Goal: Information Seeking & Learning: Learn about a topic

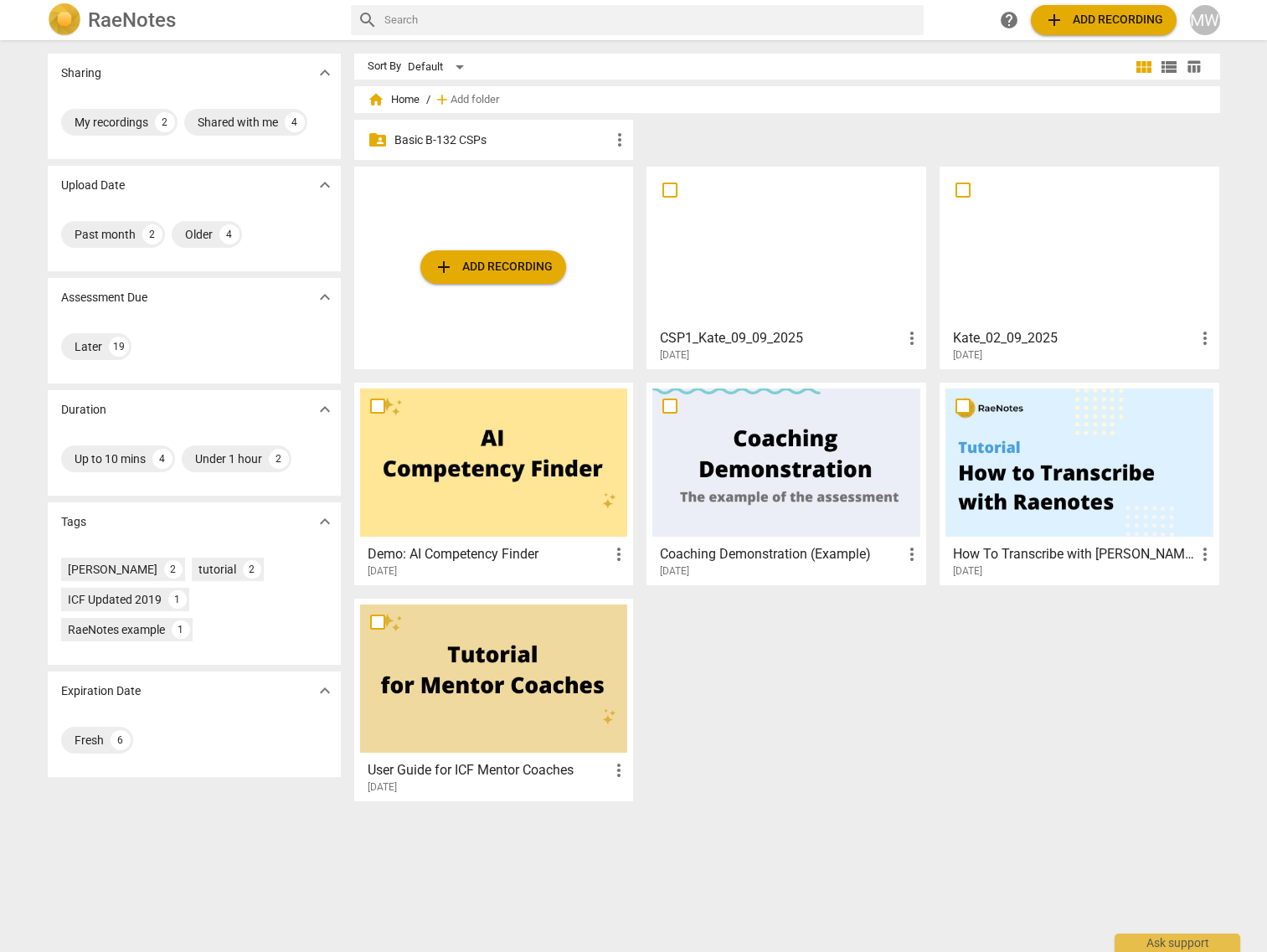
click at [498, 139] on p "Basic B-132 CSPs" at bounding box center [503, 140] width 216 height 18
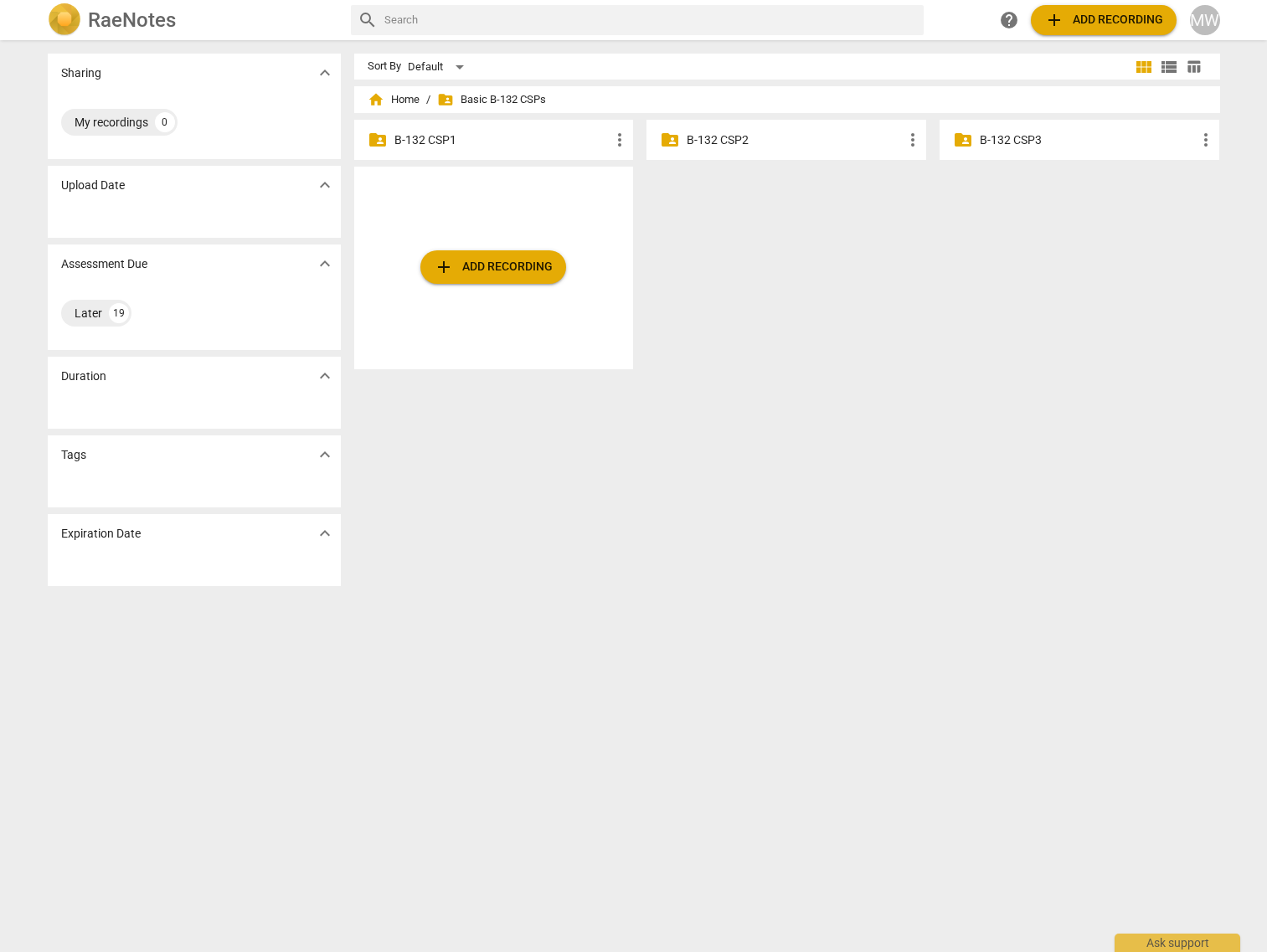
click at [498, 139] on p "B-132 CSP1" at bounding box center [503, 140] width 216 height 18
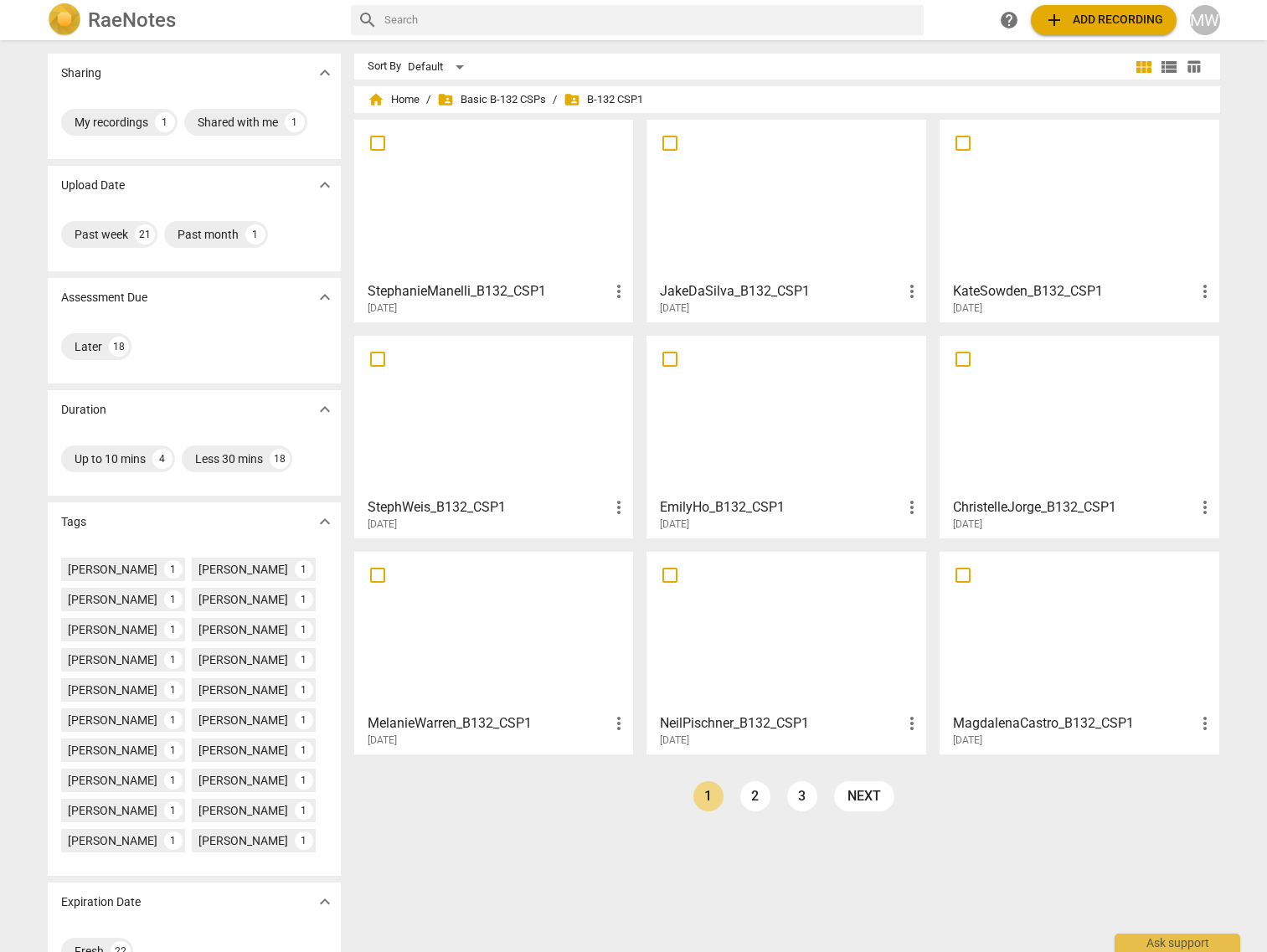
click at [524, 671] on div at bounding box center [493, 631] width 268 height 148
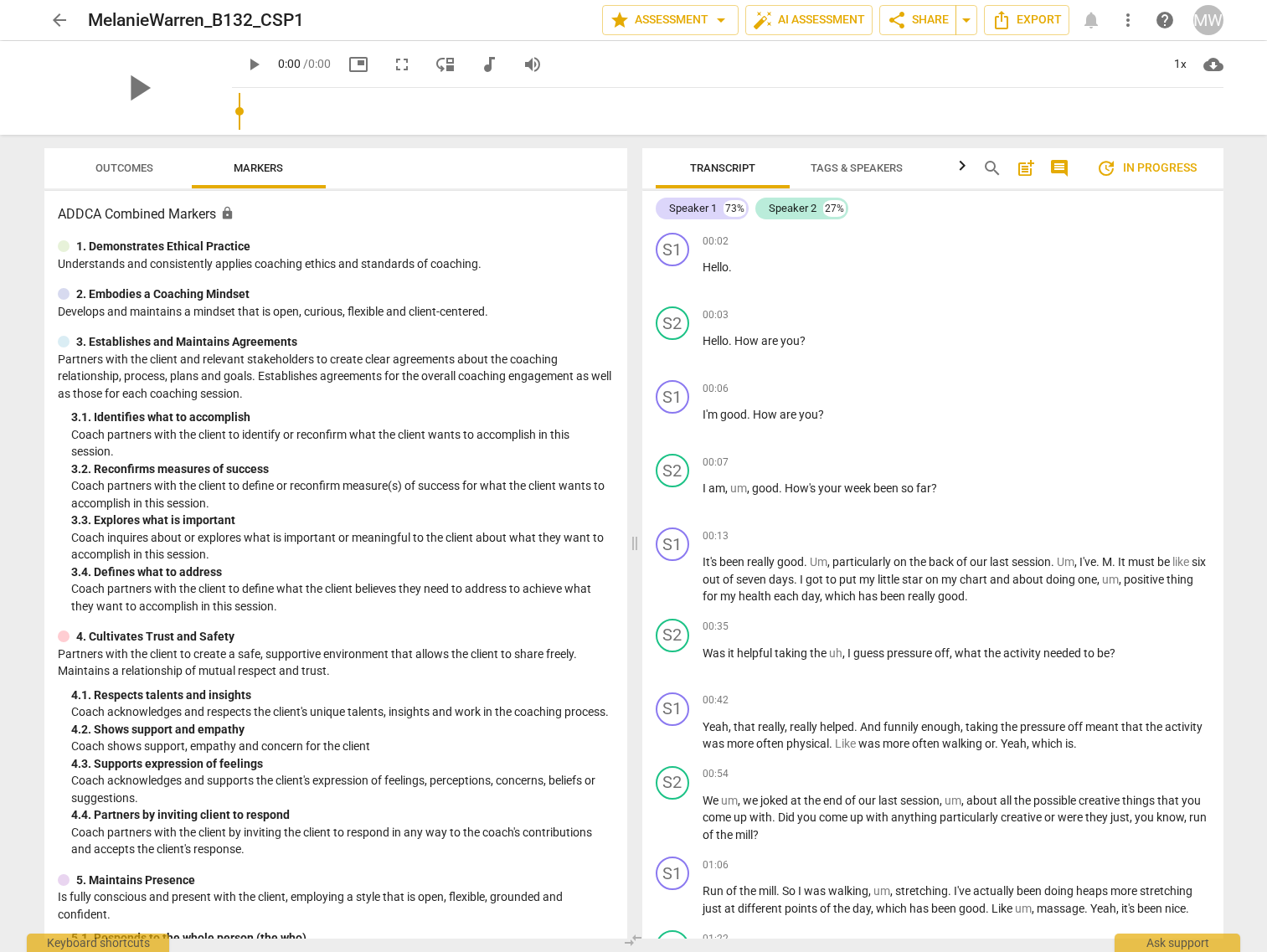
click at [124, 69] on div "play_arrow" at bounding box center [137, 88] width 187 height 94
click at [122, 173] on span "Outcomes" at bounding box center [123, 167] width 58 height 13
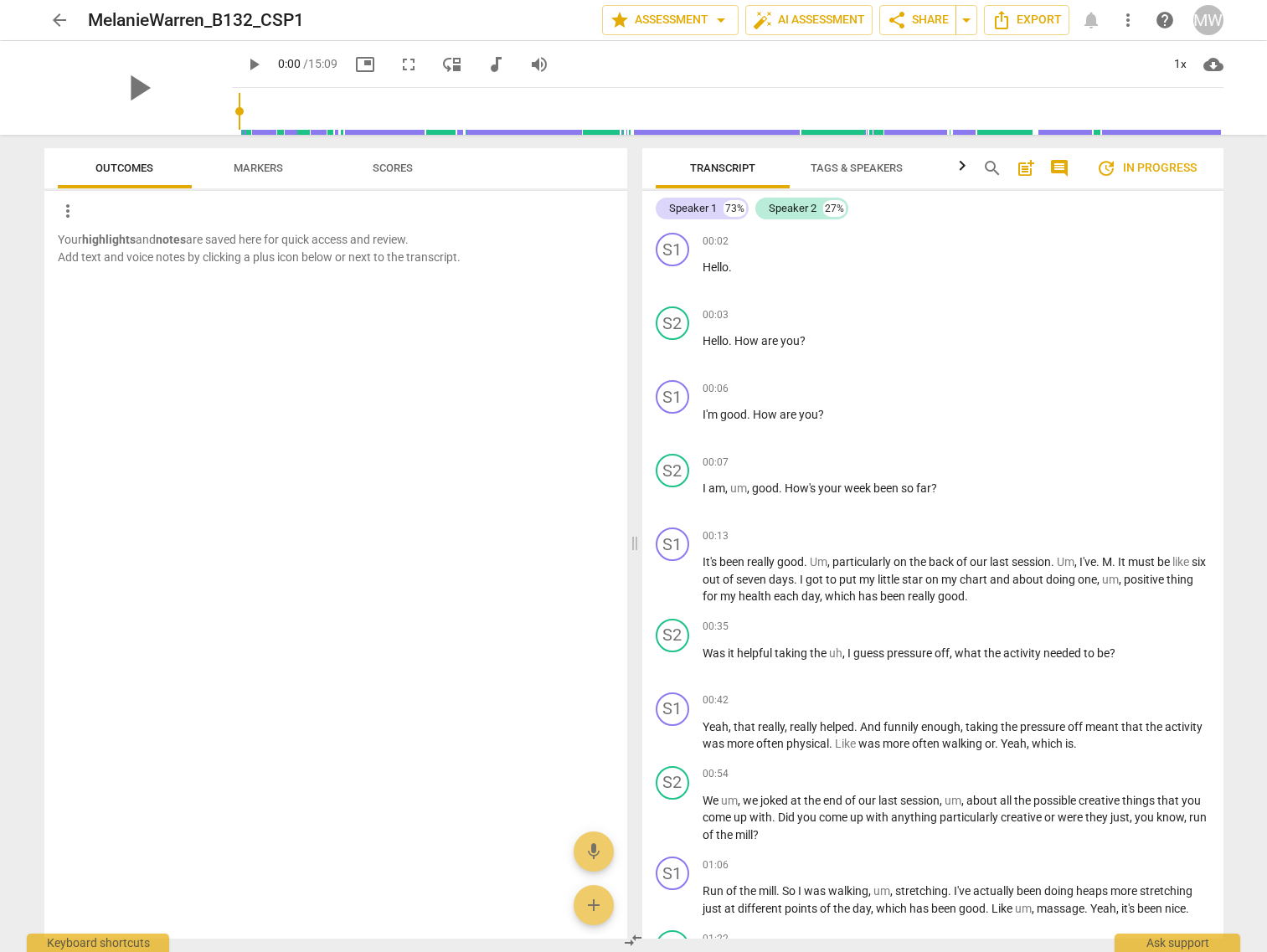
click at [60, 19] on span "arrow_back" at bounding box center [59, 20] width 21 height 21
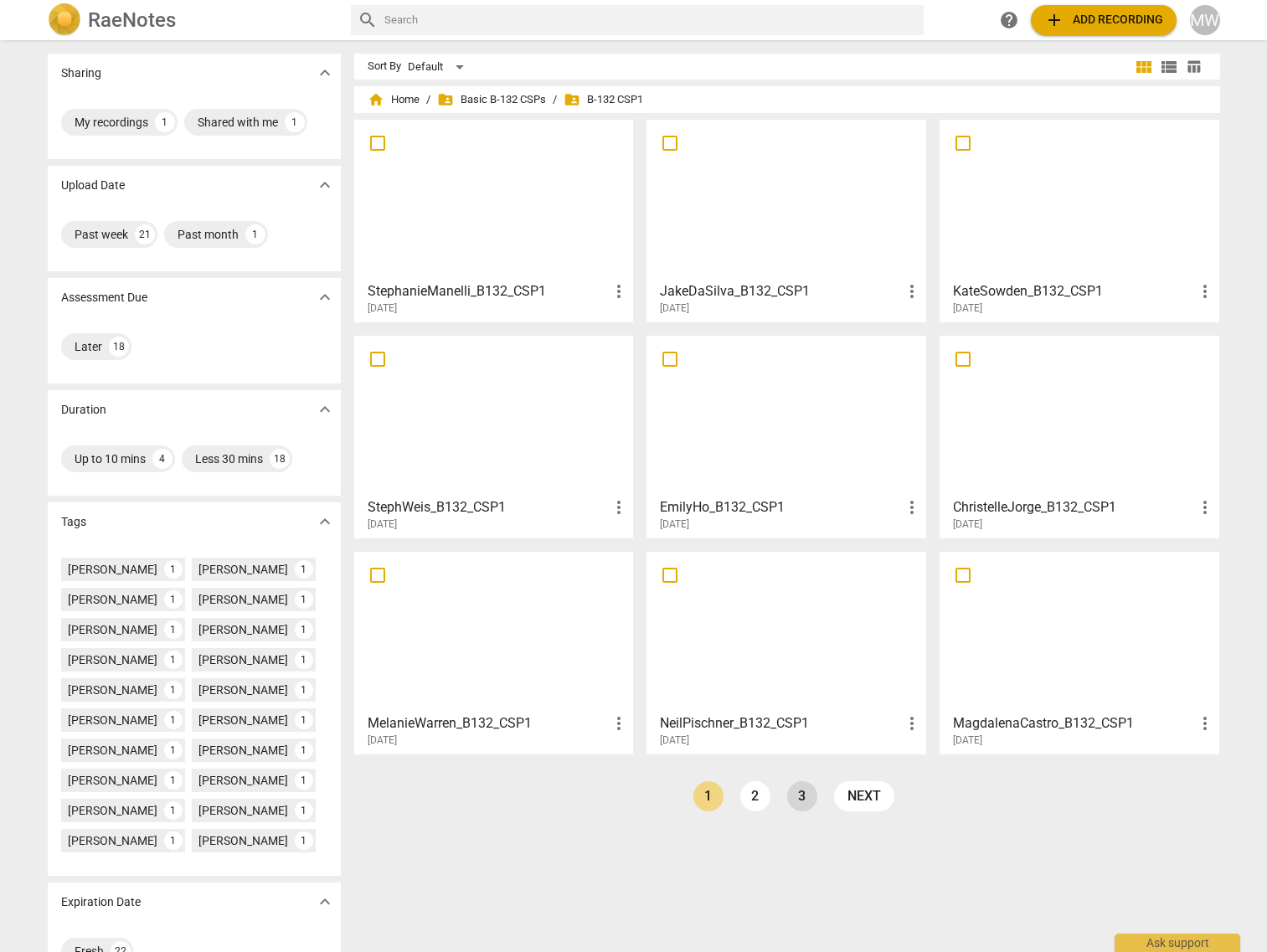
click at [804, 794] on link "3" at bounding box center [802, 795] width 30 height 30
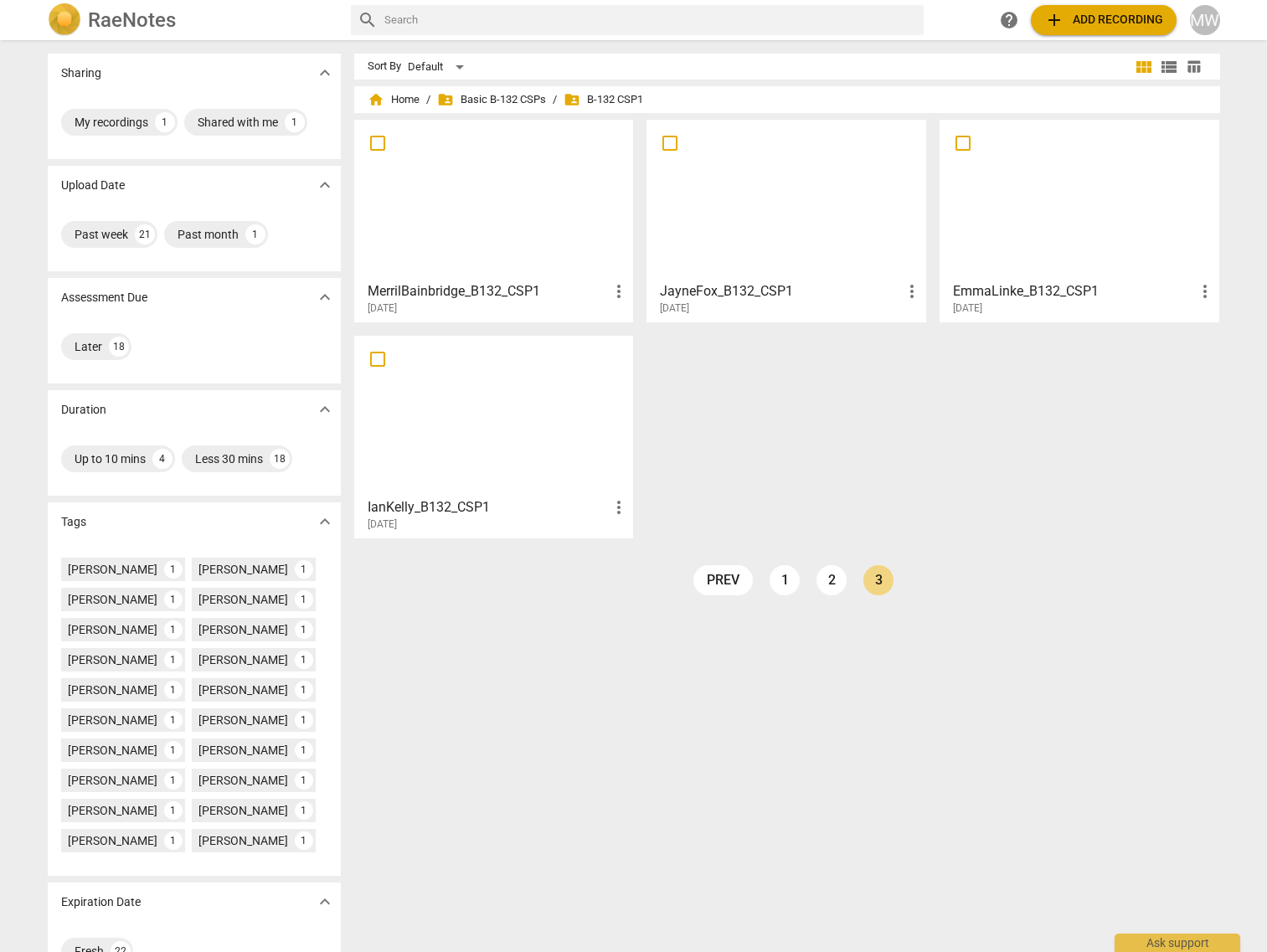
click at [458, 436] on div at bounding box center [493, 415] width 268 height 148
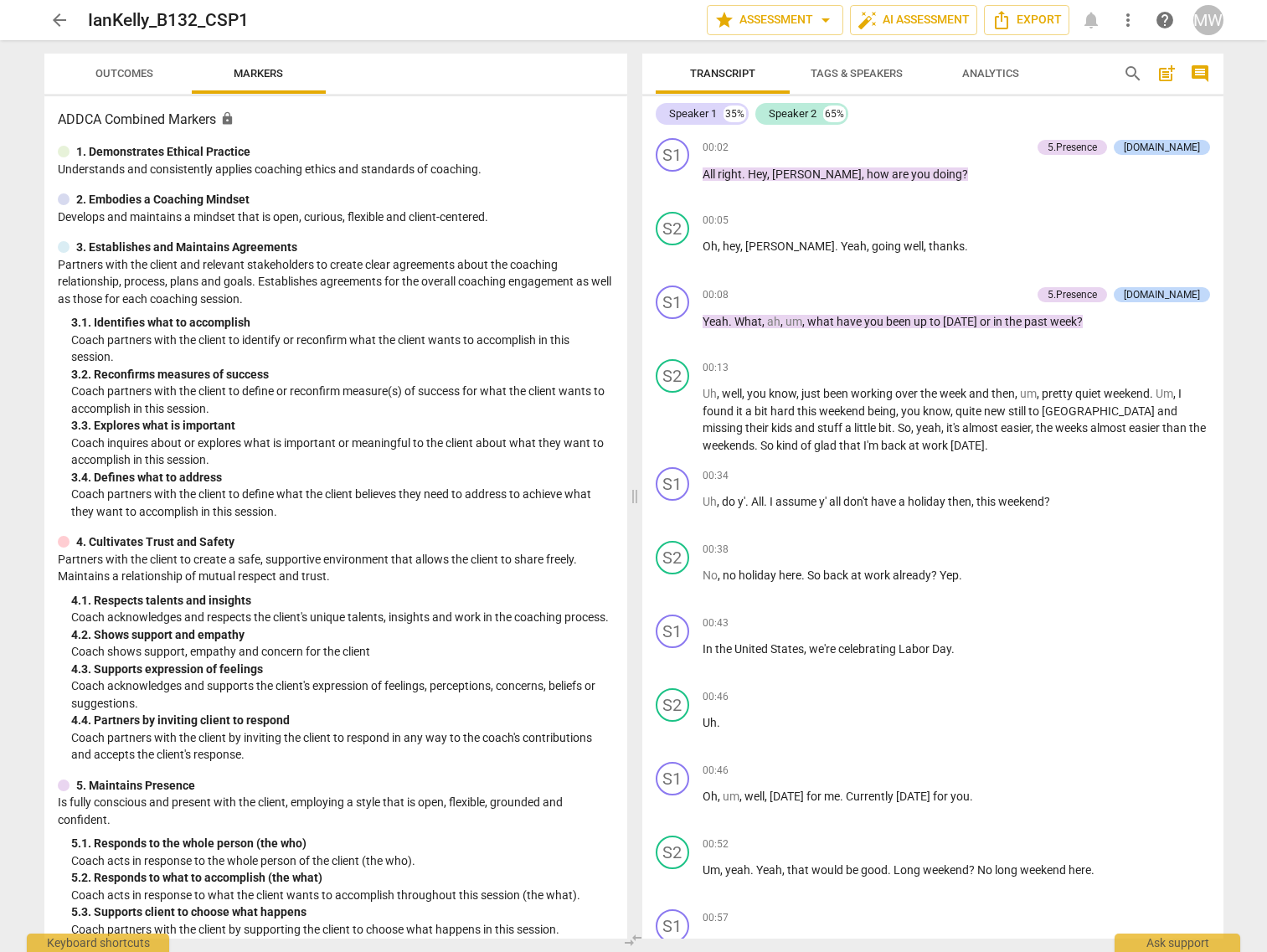
click at [147, 75] on div "arrow_back IanKelly_B132_CSP1 edit star Assessment arrow_drop_down auto_fix_hig…" at bounding box center [633, 476] width 1267 height 952
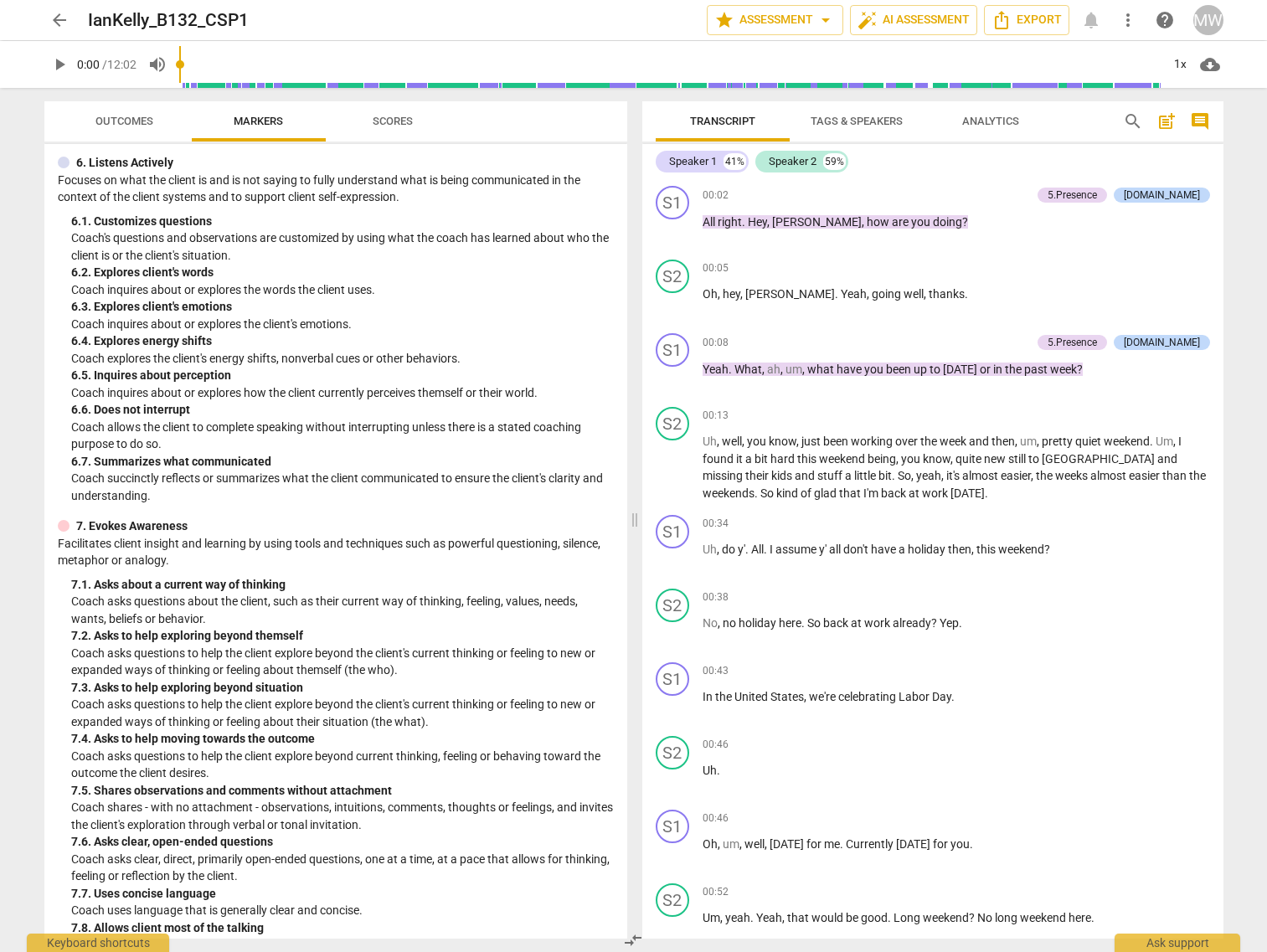
scroll to position [682, 0]
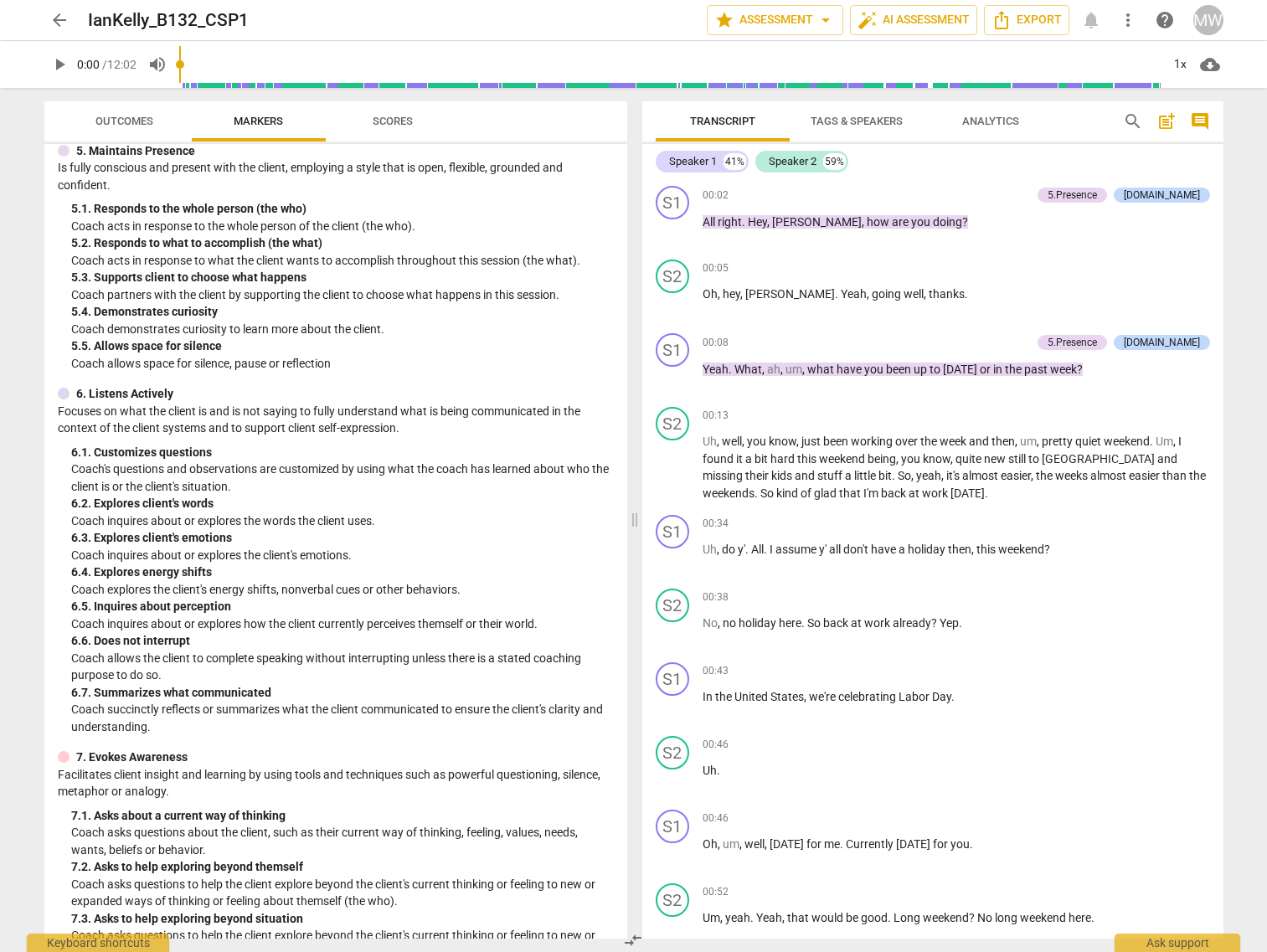
click at [120, 124] on span "Outcomes" at bounding box center [123, 120] width 58 height 13
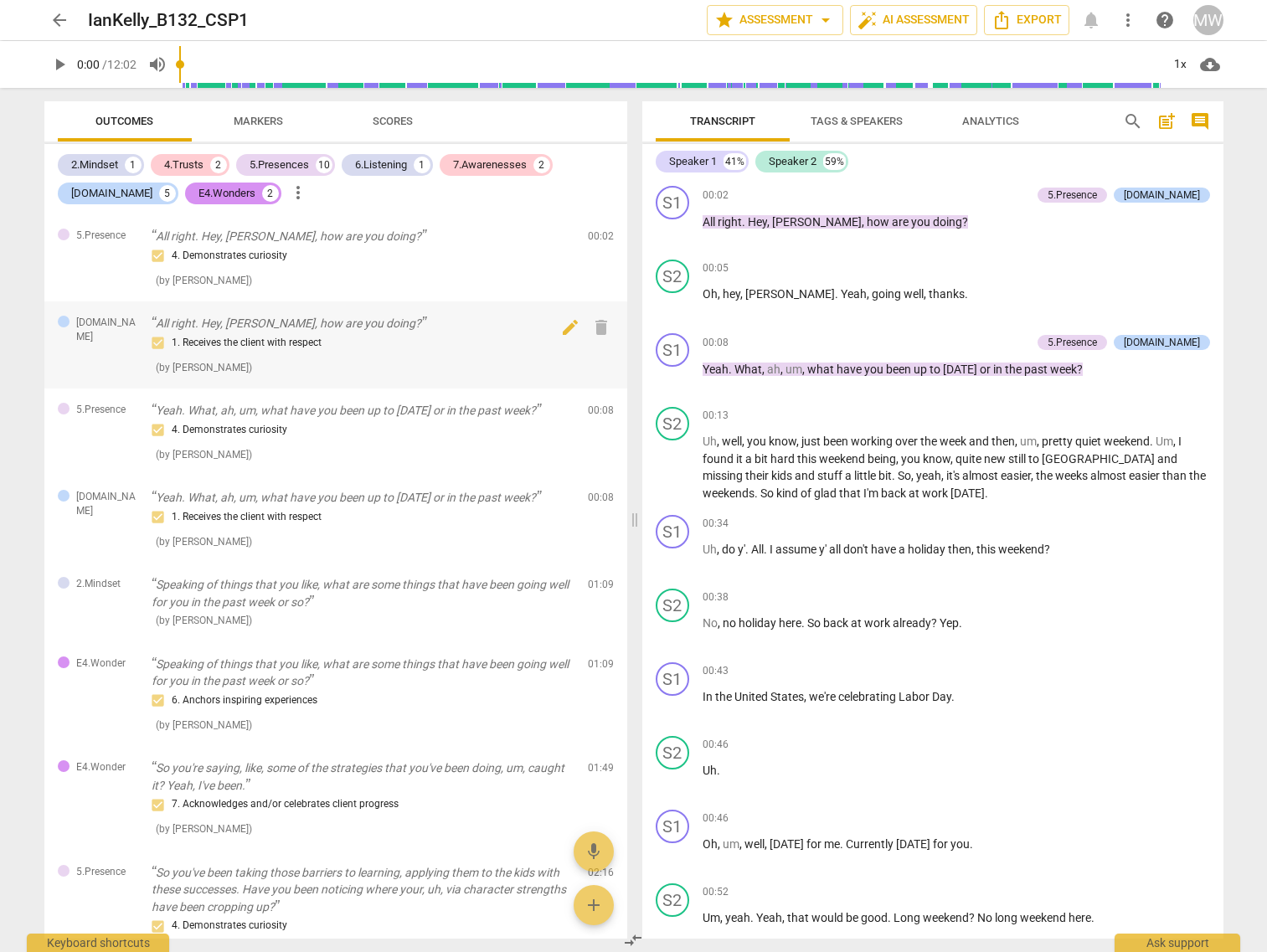
scroll to position [83, 0]
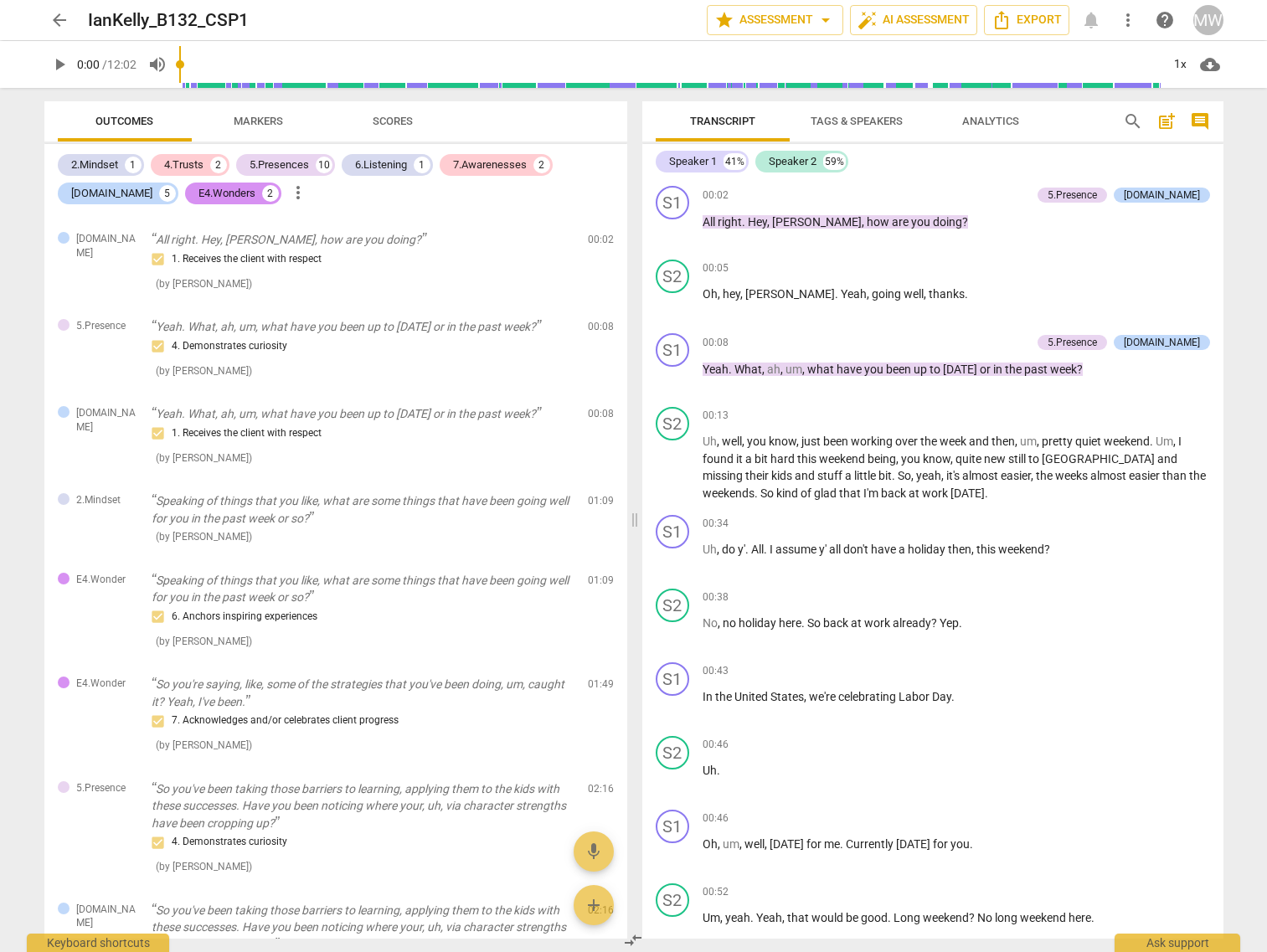
click at [67, 62] on span "play_arrow" at bounding box center [59, 65] width 21 height 21
type input "5"
click at [210, 64] on input "range" at bounding box center [670, 64] width 982 height 54
click at [233, 64] on input "range" at bounding box center [670, 64] width 982 height 54
click at [259, 64] on input "range" at bounding box center [670, 64] width 982 height 54
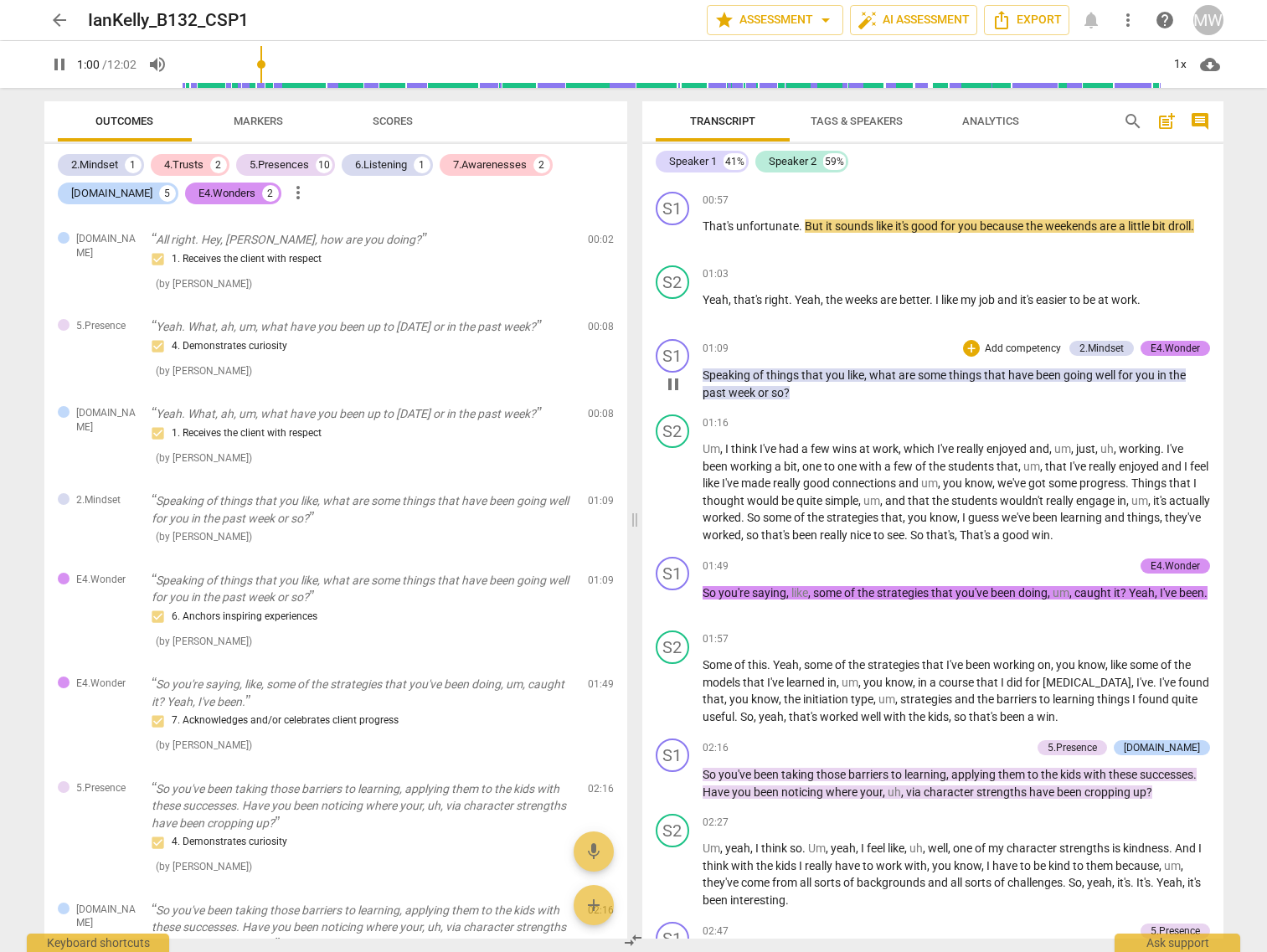
scroll to position [721, 0]
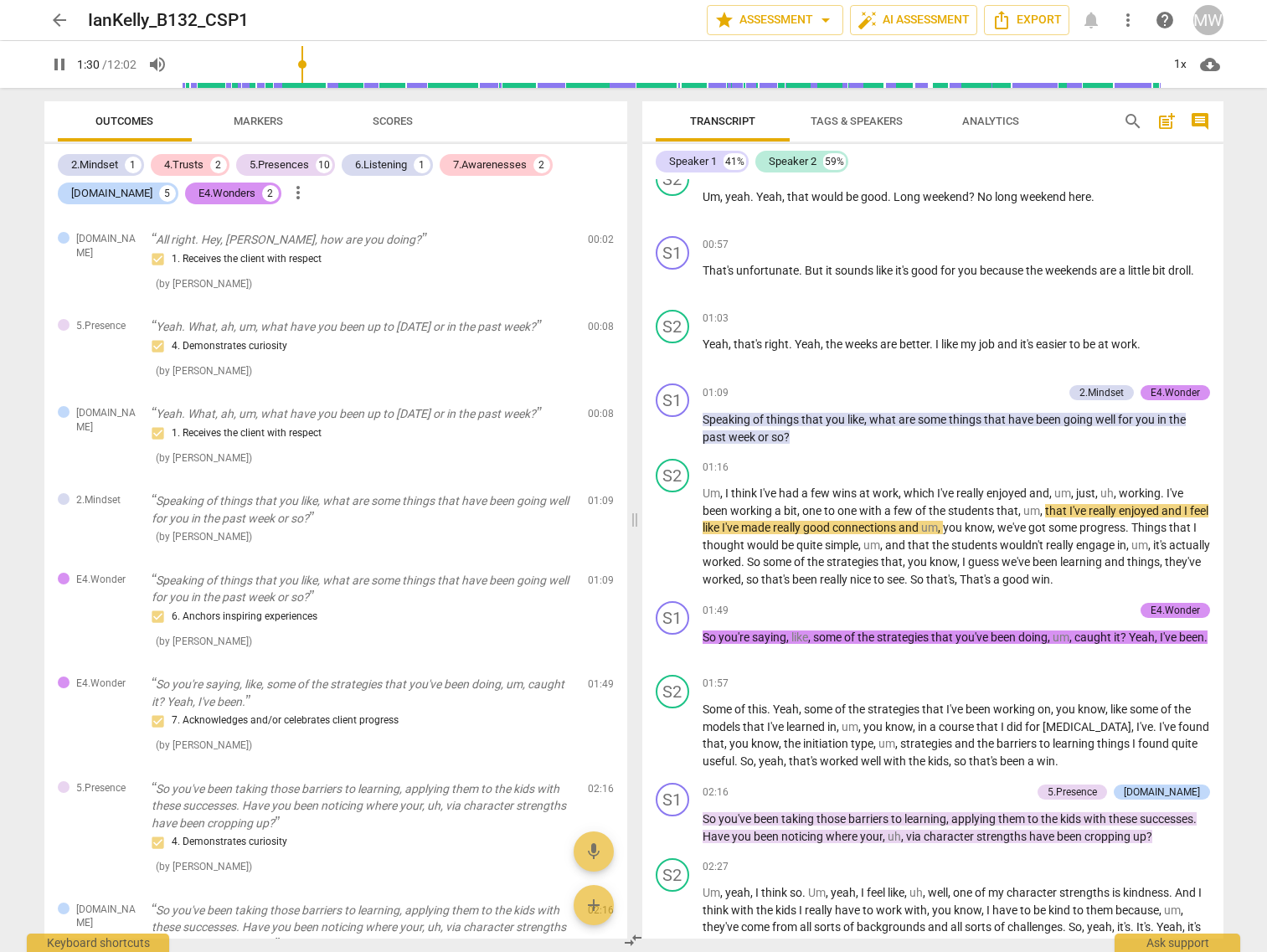
click at [331, 60] on input "range" at bounding box center [670, 64] width 982 height 54
click at [349, 65] on input "range" at bounding box center [670, 64] width 982 height 54
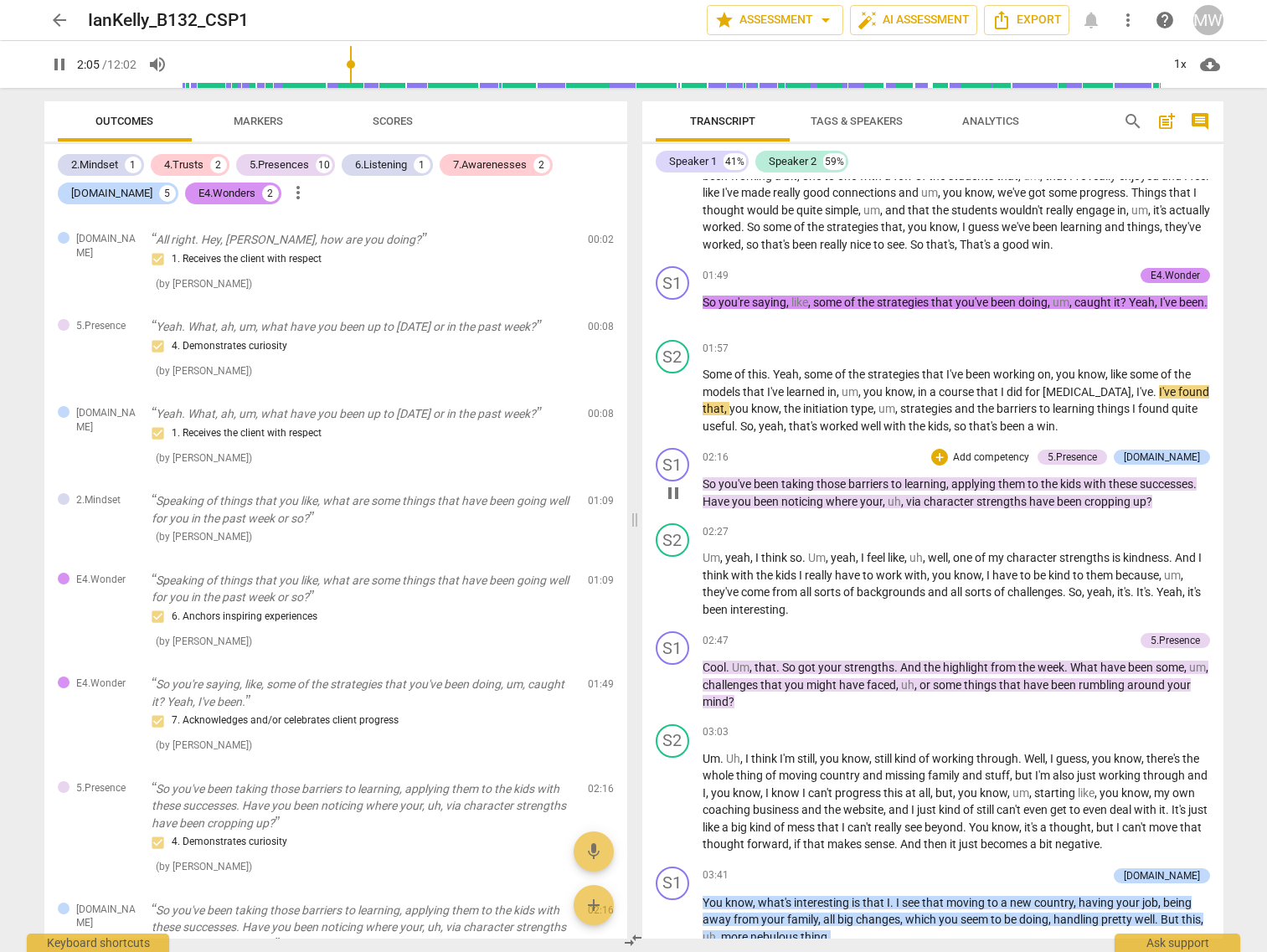
scroll to position [1139, 0]
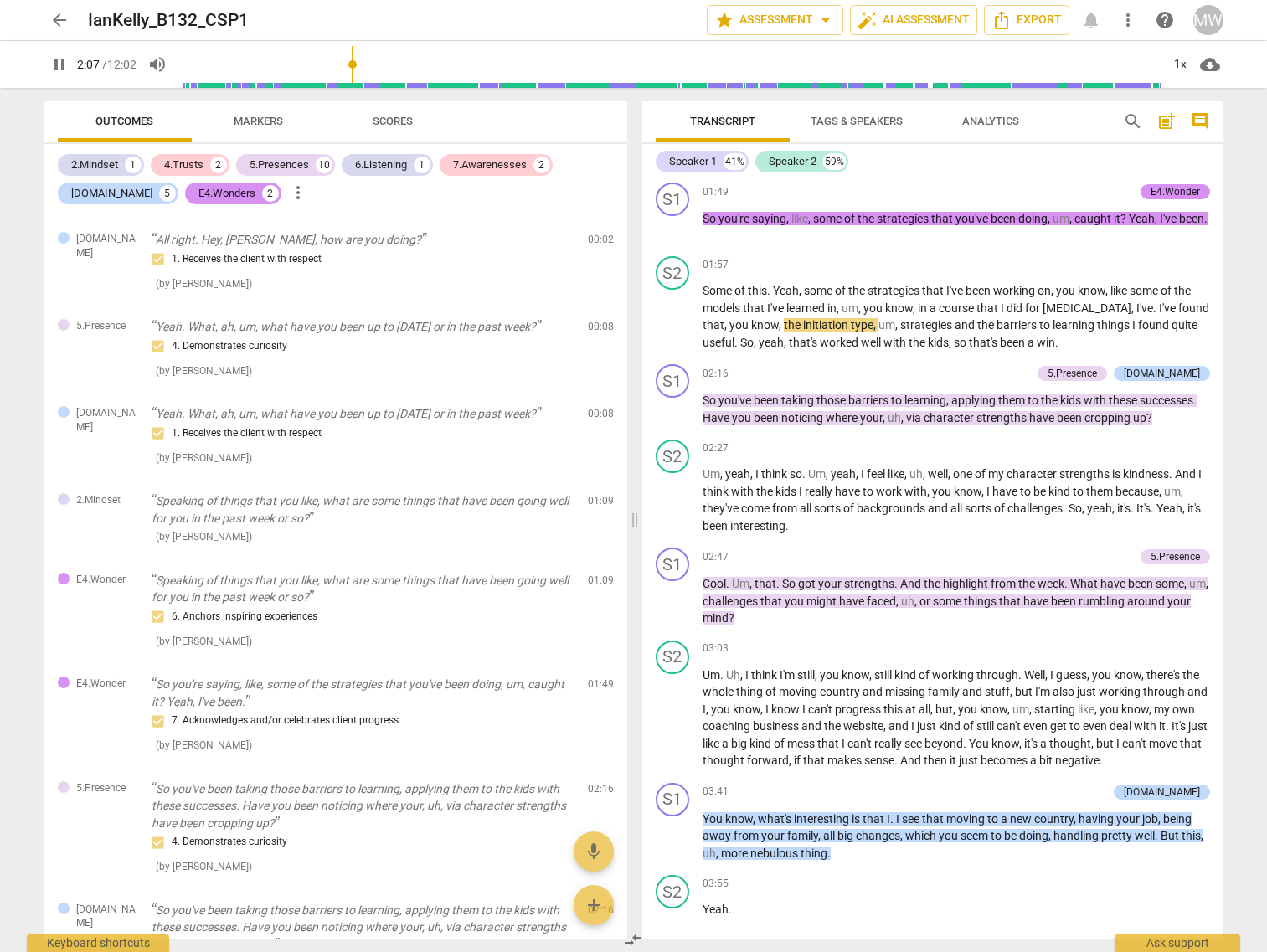
click at [395, 65] on input "range" at bounding box center [670, 64] width 982 height 54
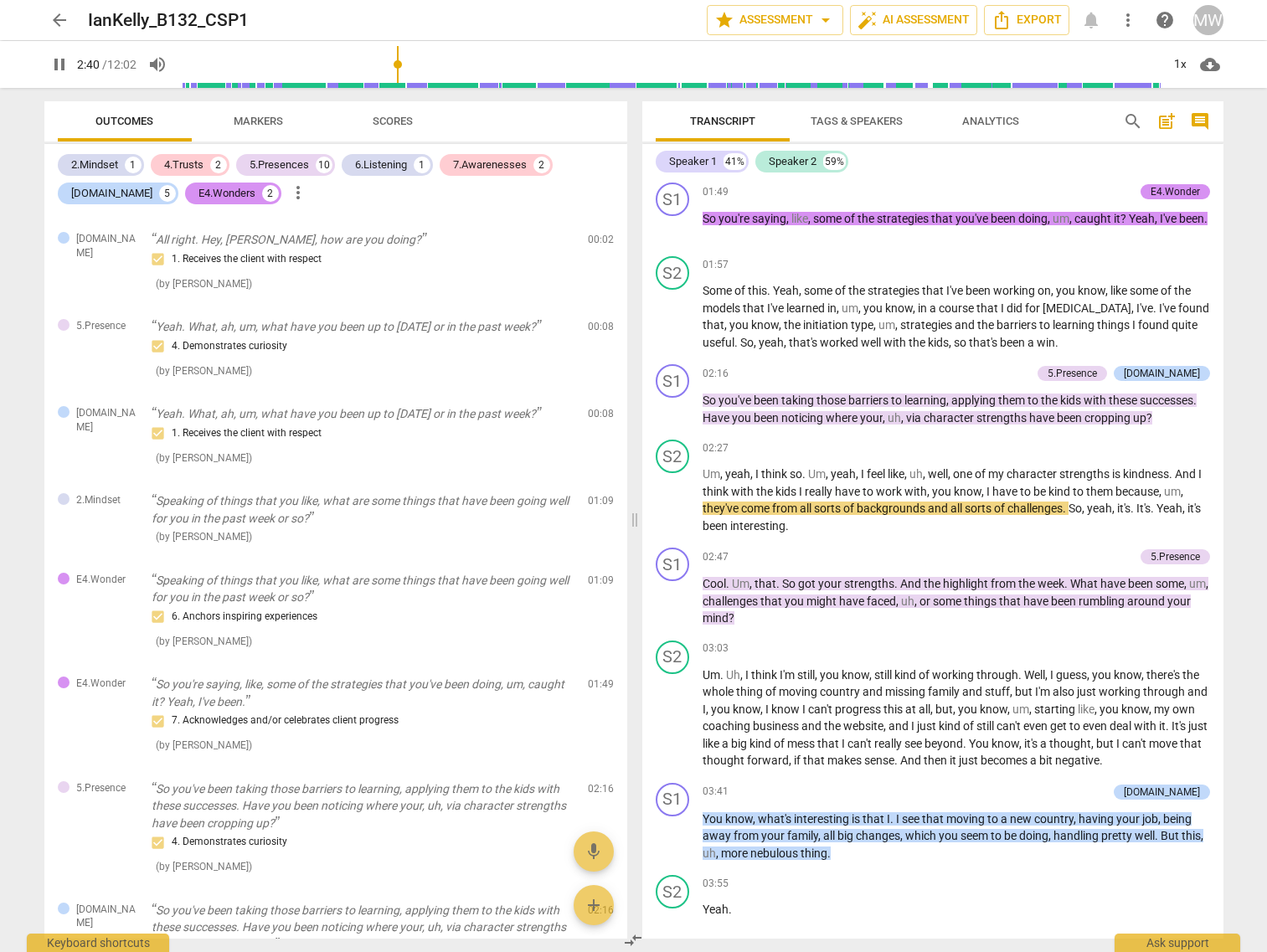
click at [423, 64] on input "range" at bounding box center [670, 64] width 982 height 54
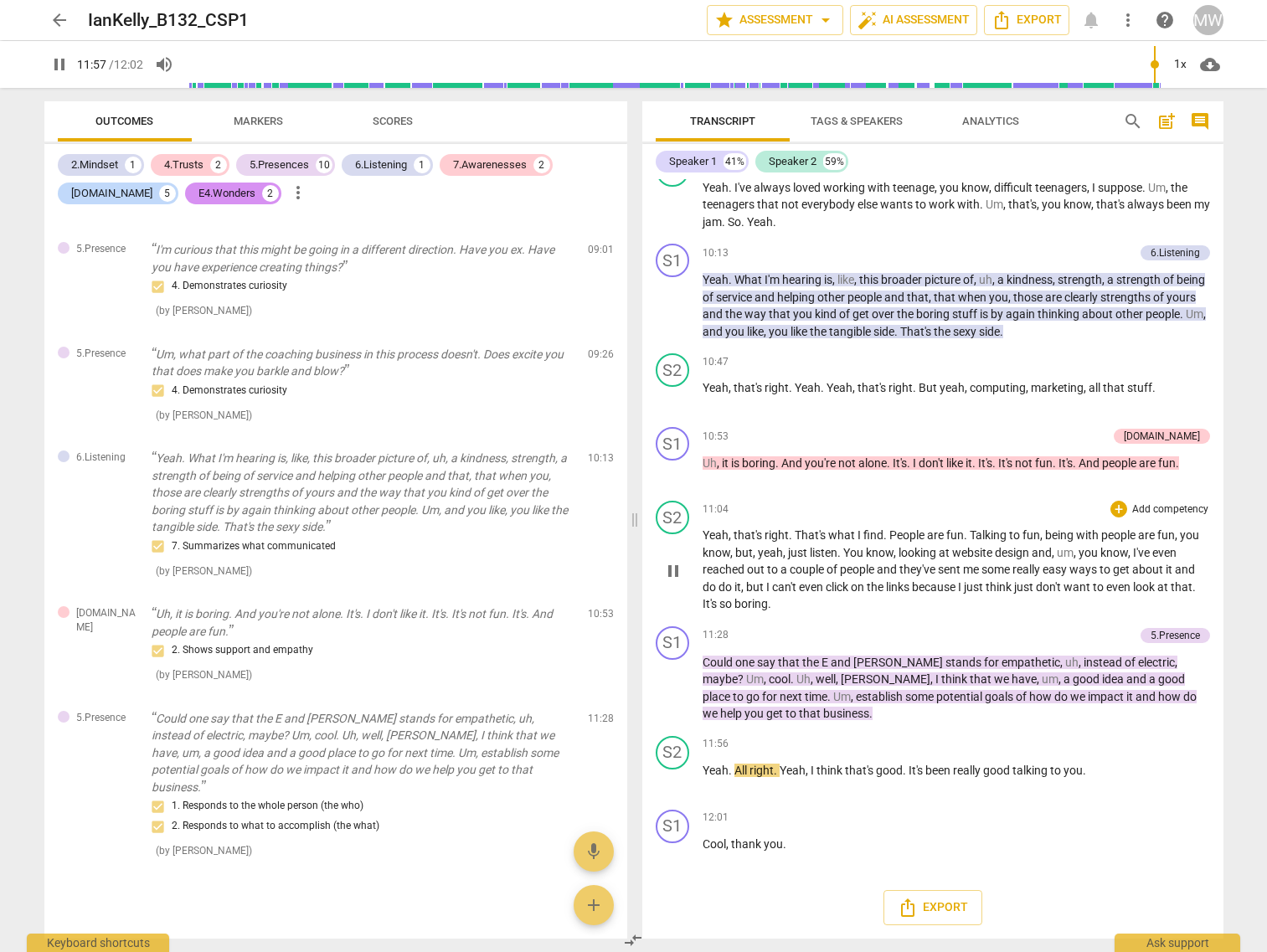
scroll to position [4918, 0]
type input "722"
click at [1013, 119] on span "Analytics" at bounding box center [991, 120] width 57 height 13
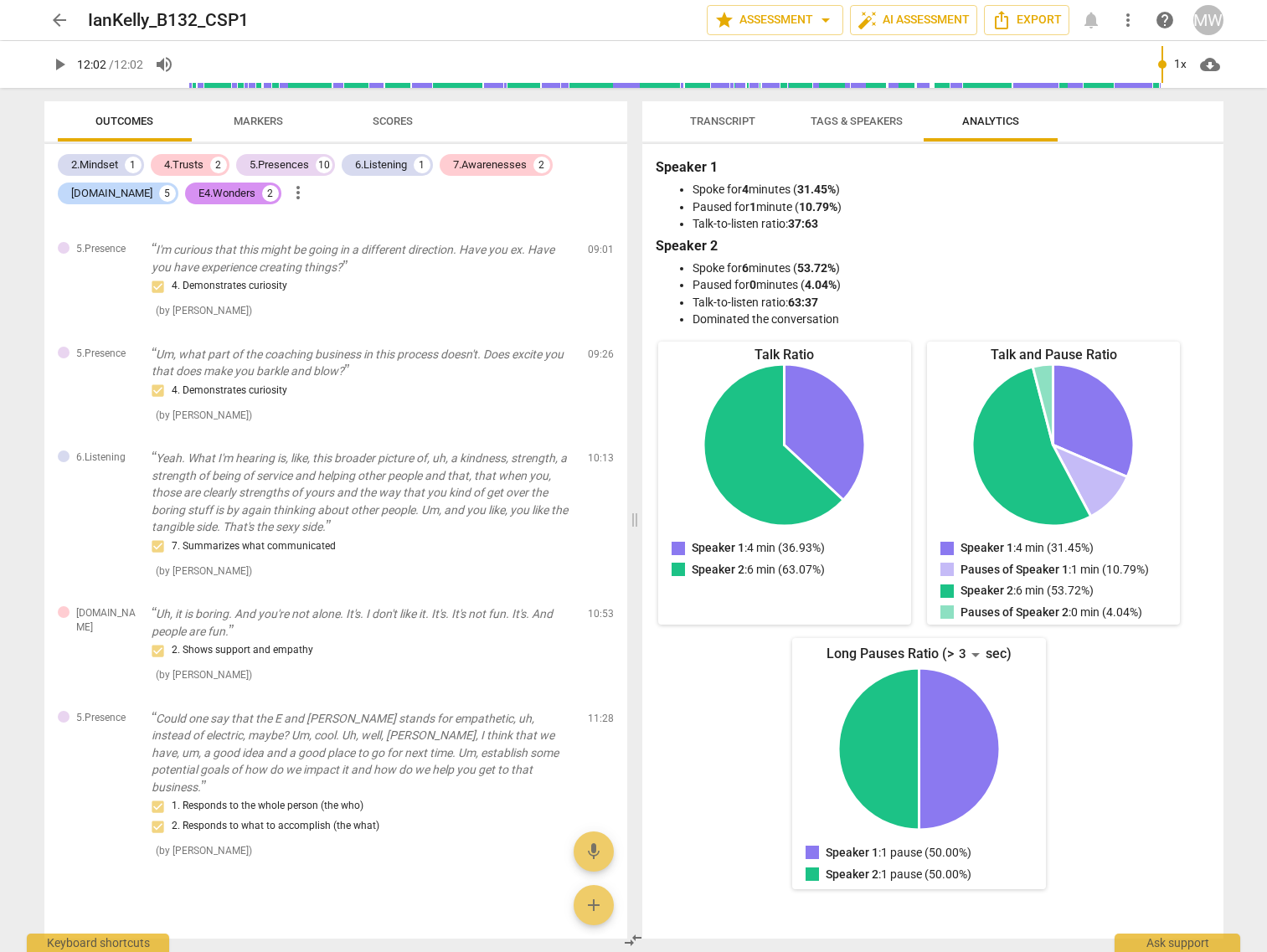
click at [731, 118] on span "Transcript" at bounding box center [722, 120] width 66 height 13
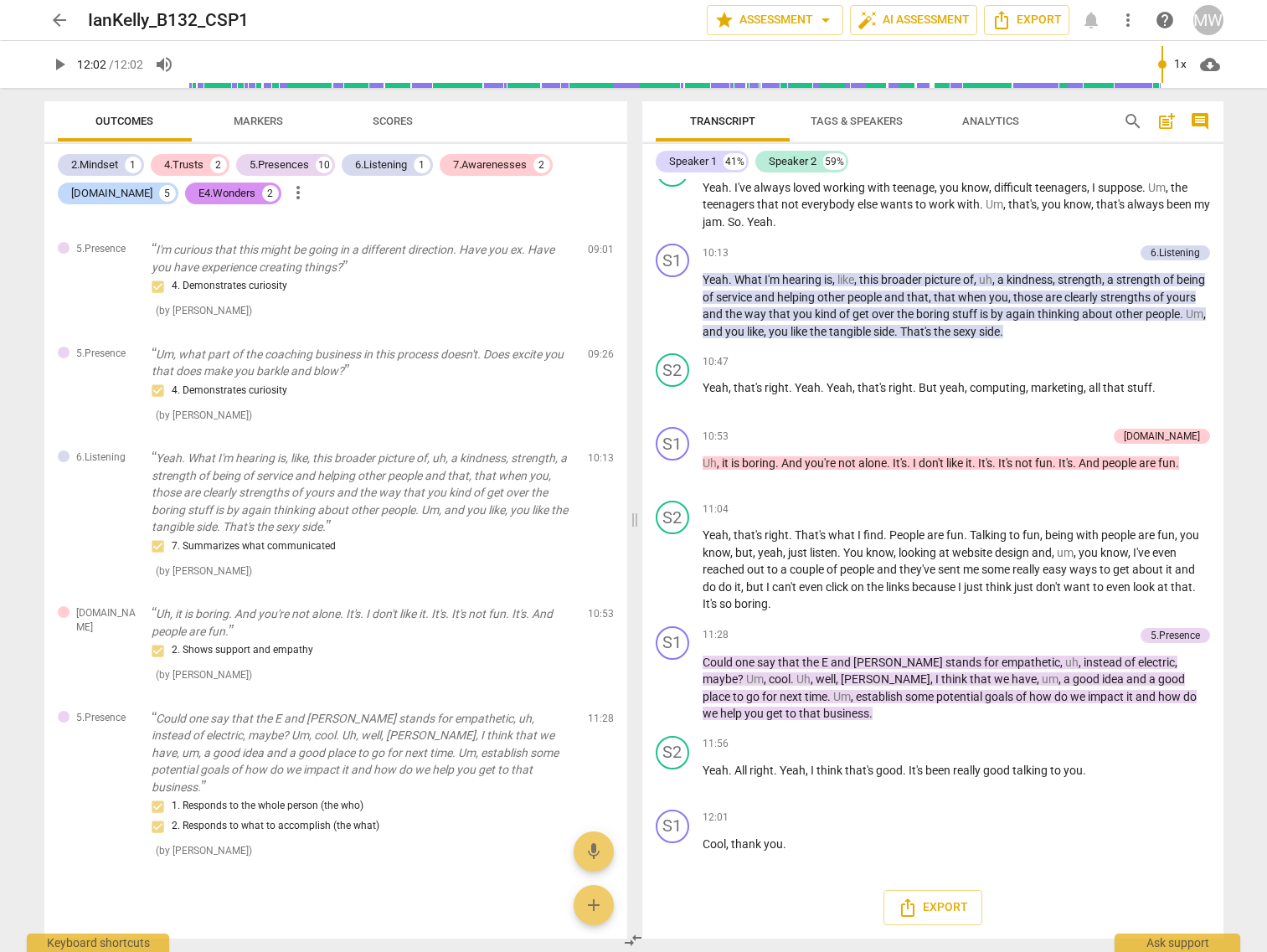
click at [859, 127] on span "Tags & Speakers" at bounding box center [856, 121] width 132 height 23
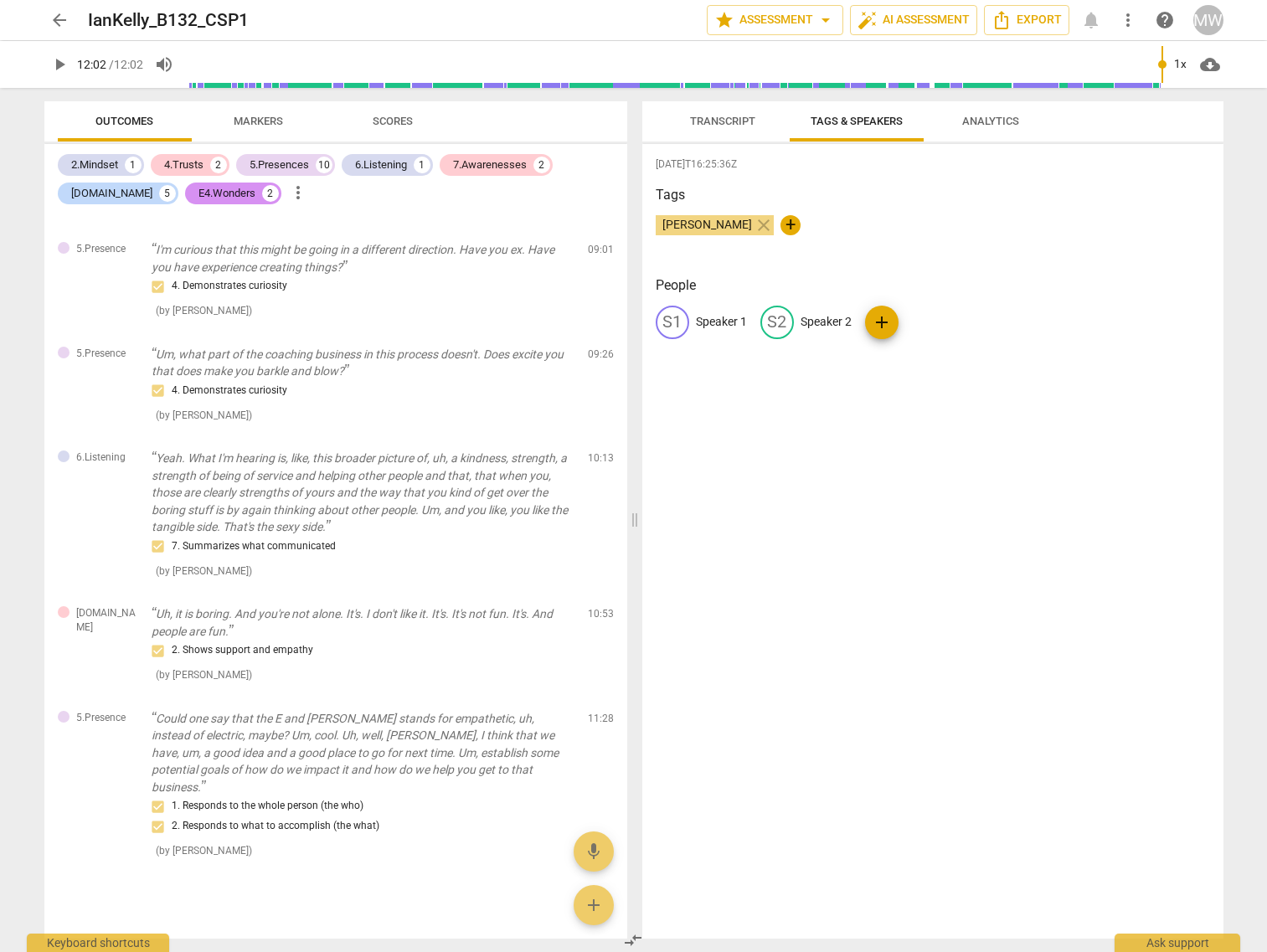
click at [974, 123] on span "Analytics" at bounding box center [991, 120] width 57 height 13
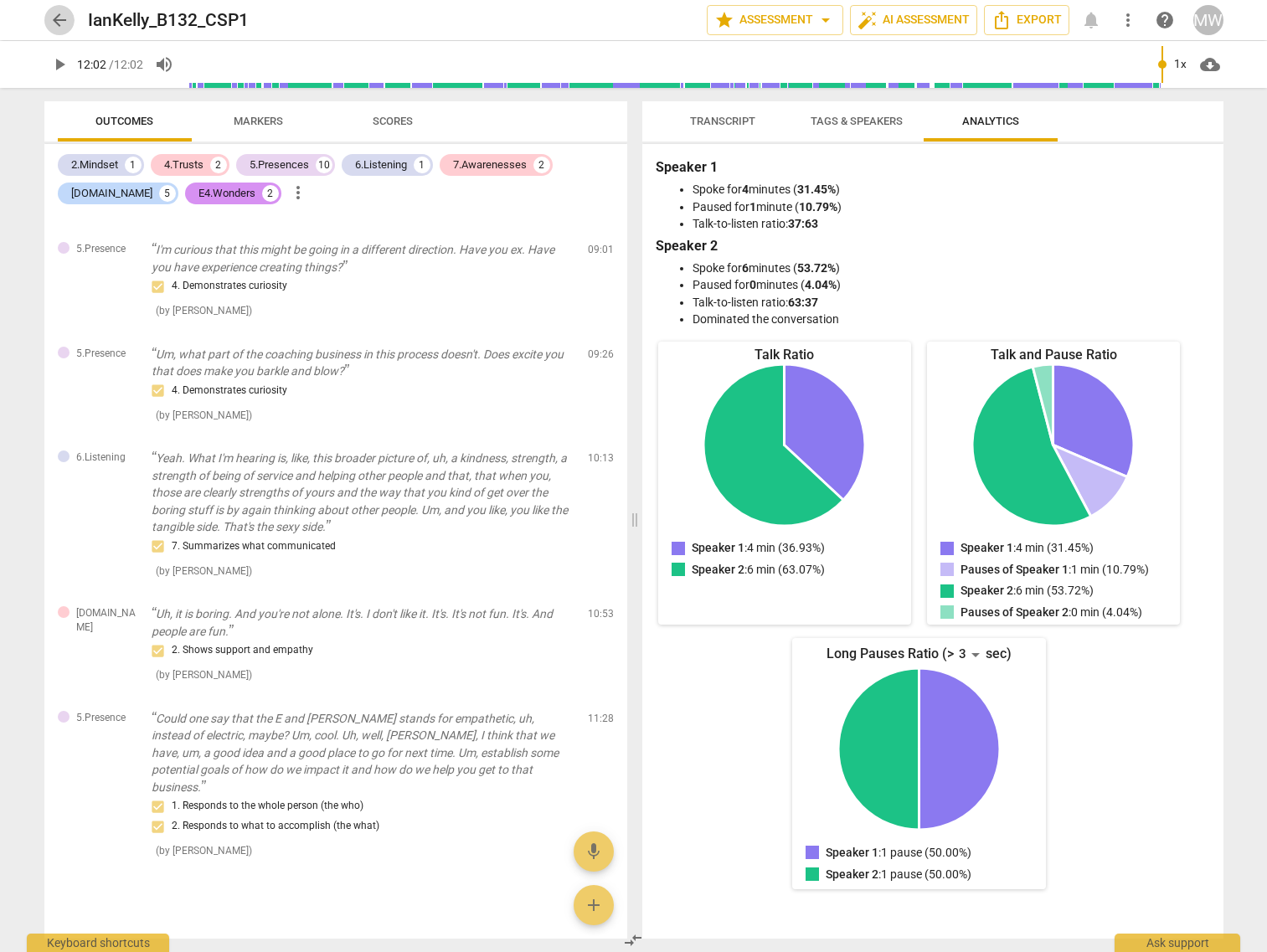
click at [56, 17] on span "arrow_back" at bounding box center [59, 20] width 21 height 21
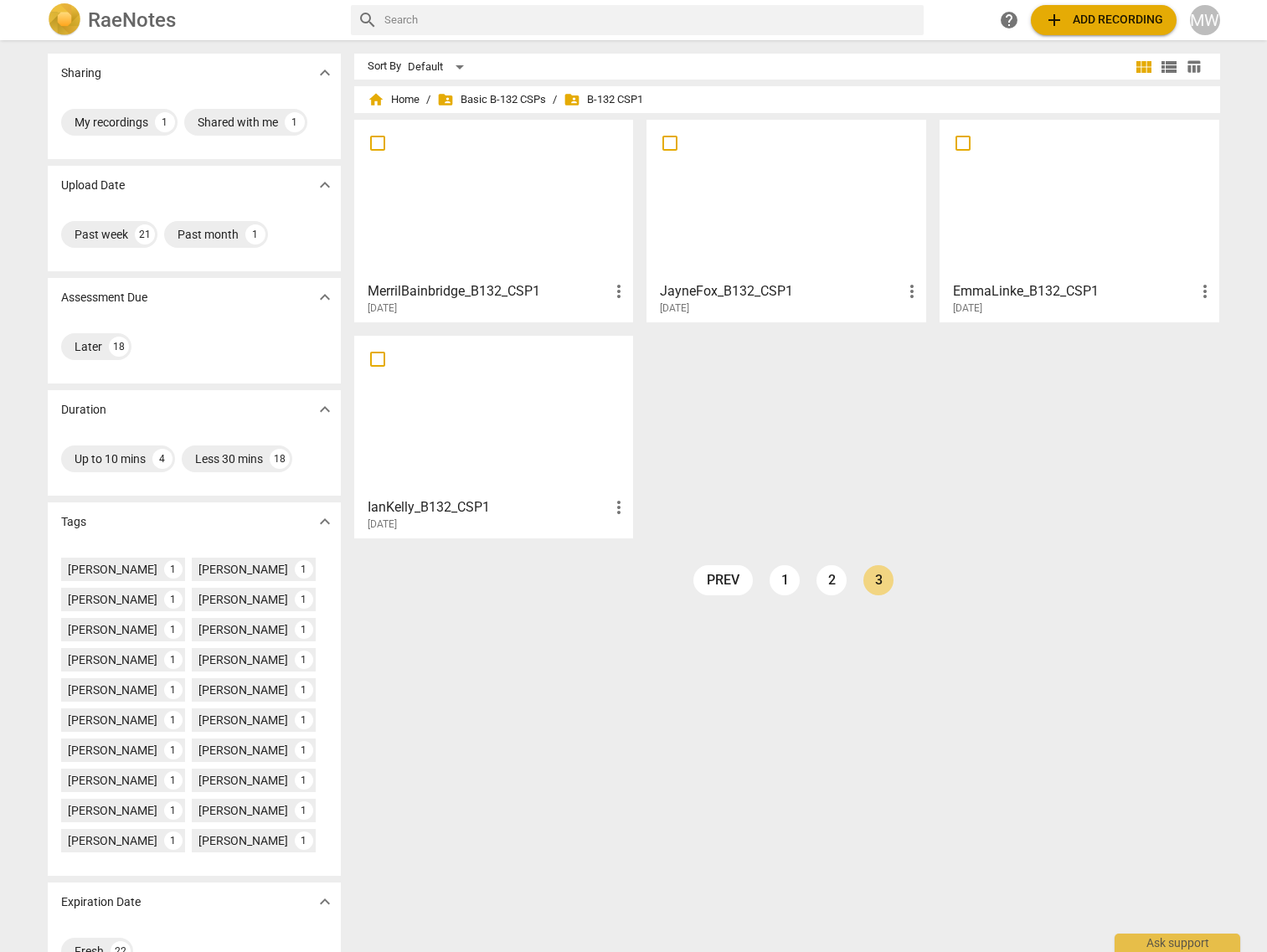
click at [1074, 199] on div at bounding box center [1079, 199] width 268 height 148
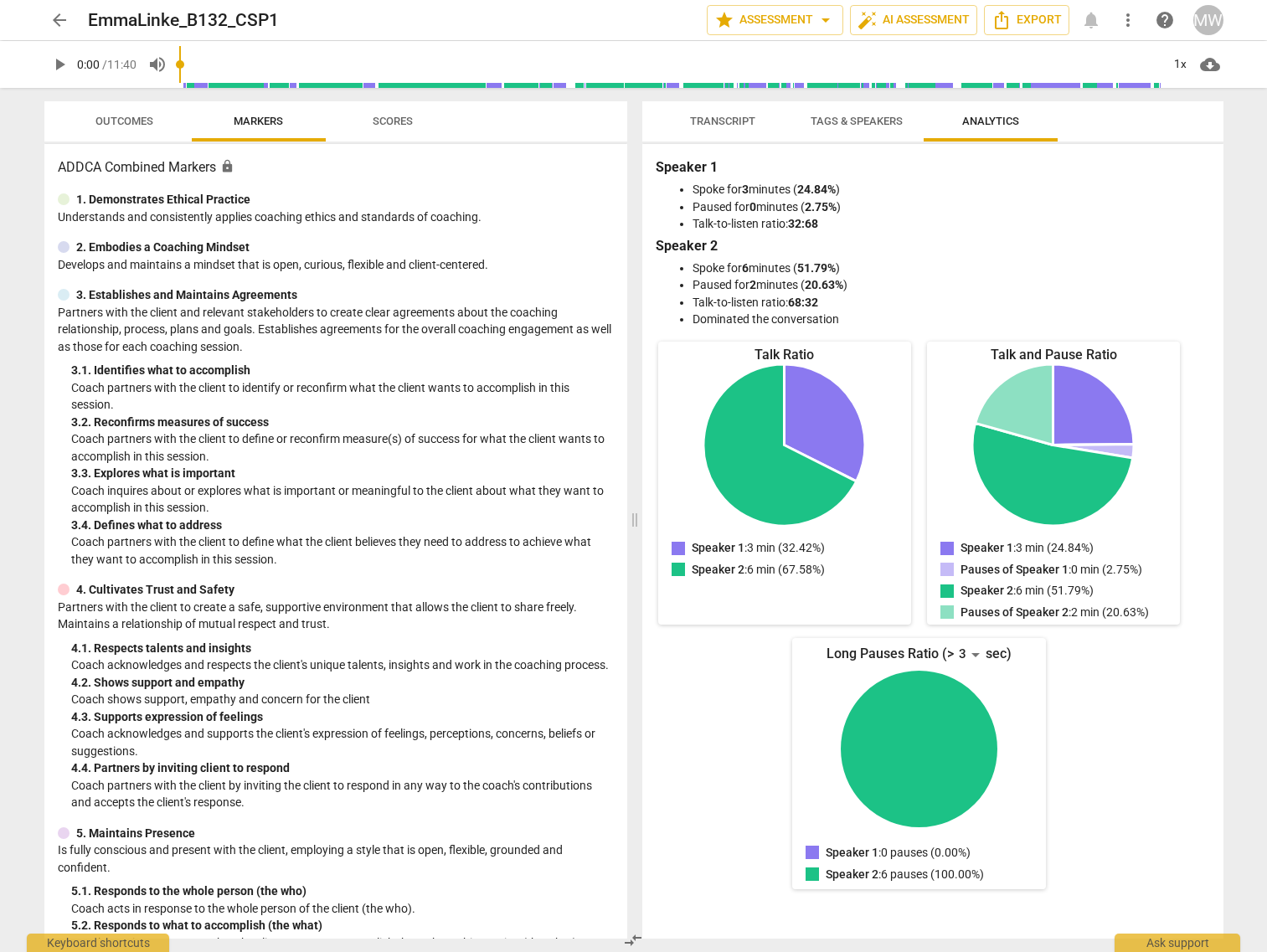
click at [47, 65] on span "play_arrow" at bounding box center [59, 65] width 30 height 21
click at [722, 120] on span "Transcript" at bounding box center [722, 120] width 66 height 13
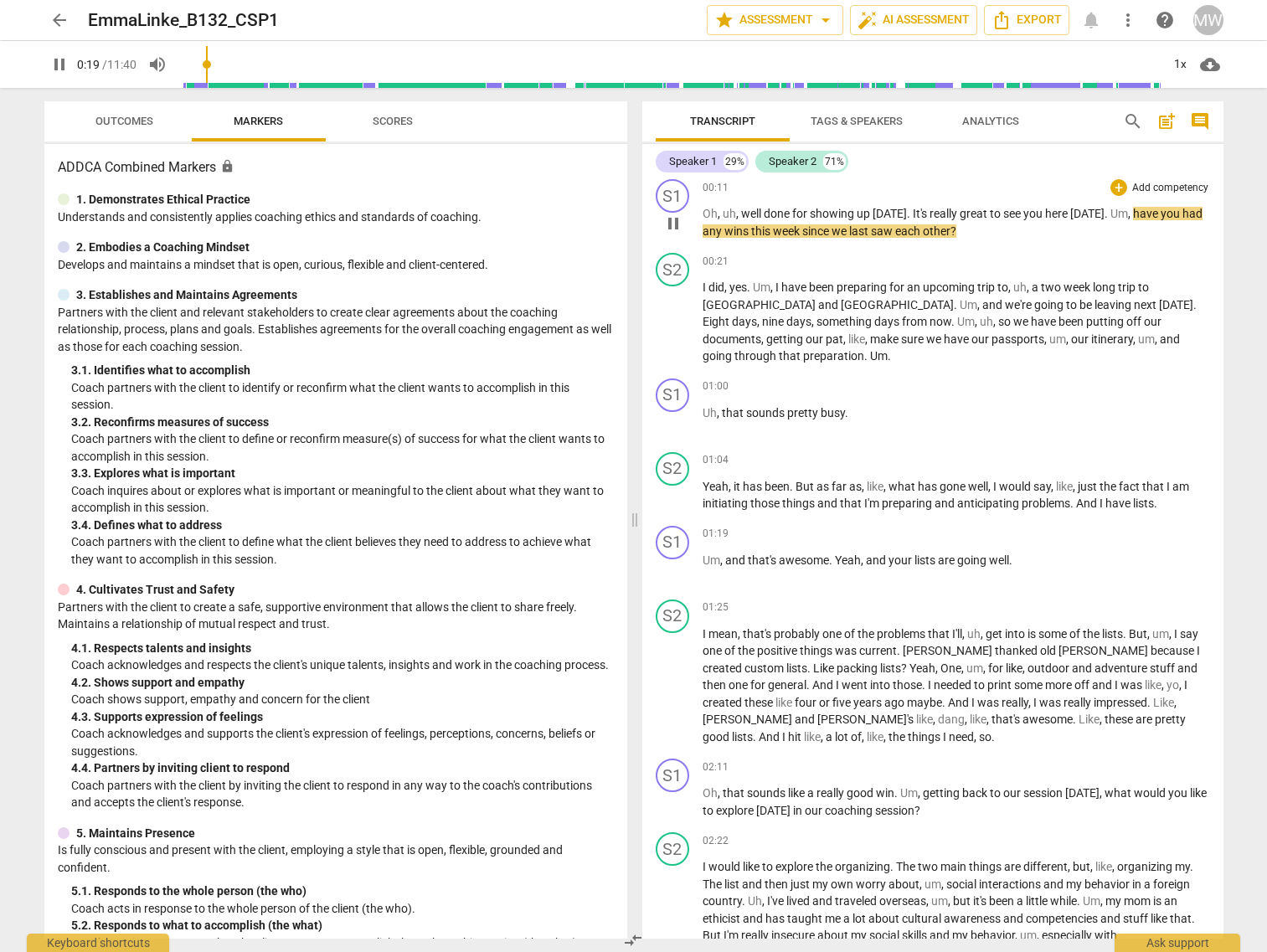
scroll to position [167, 0]
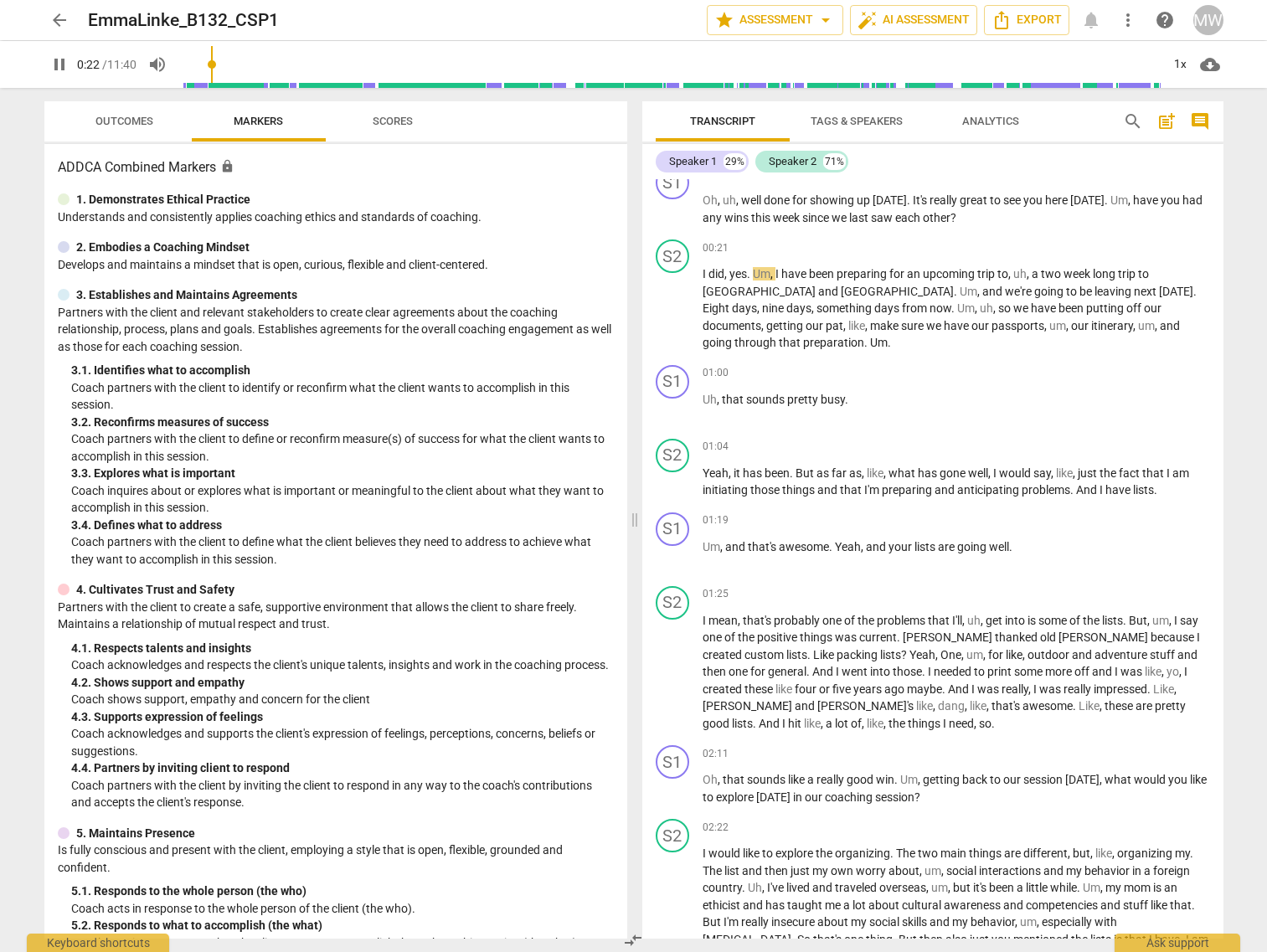
click at [158, 114] on span "Outcomes" at bounding box center [124, 121] width 98 height 23
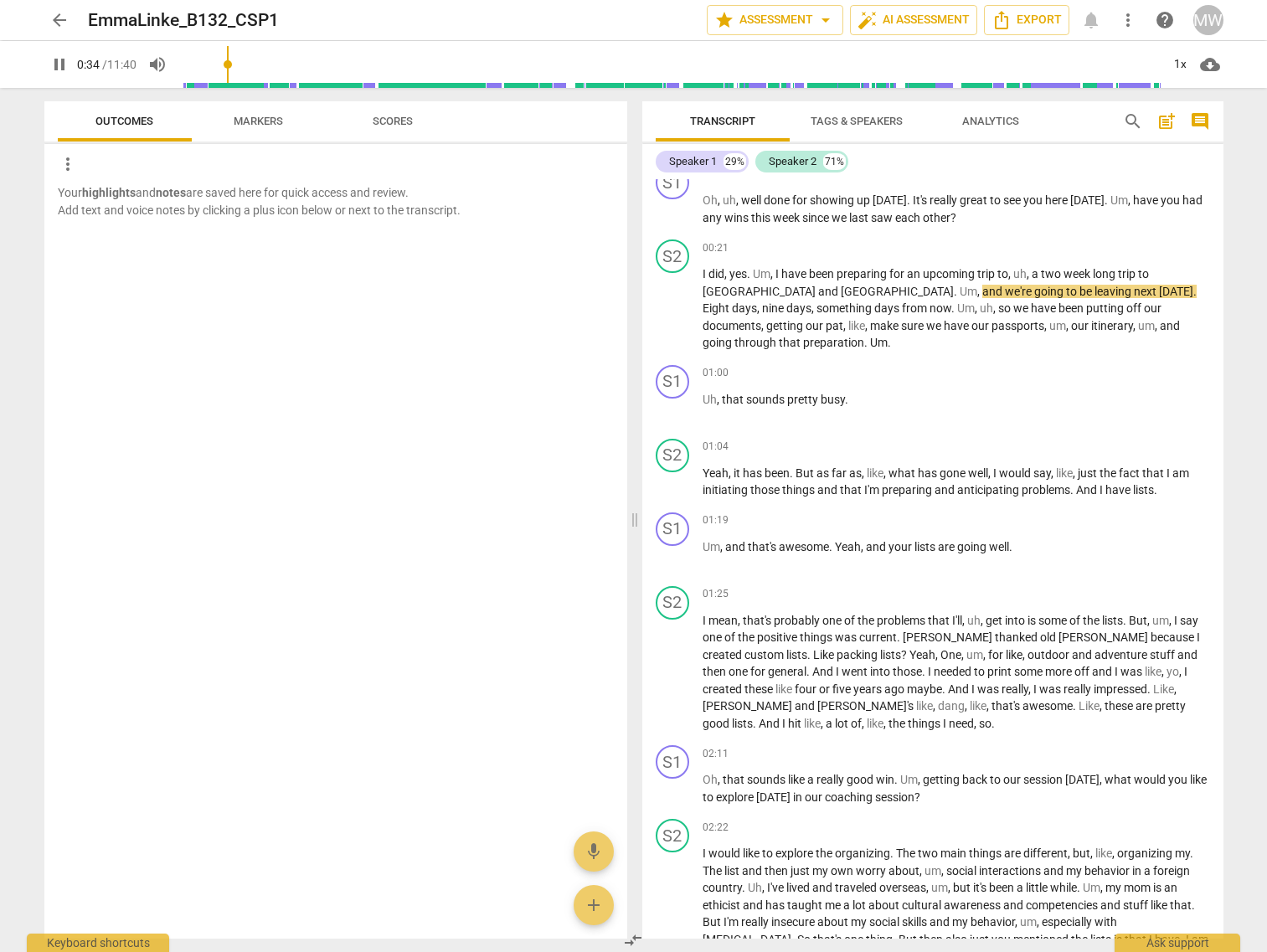
click at [67, 63] on span "pause" at bounding box center [59, 65] width 21 height 21
click at [67, 63] on span "play_arrow" at bounding box center [59, 65] width 21 height 21
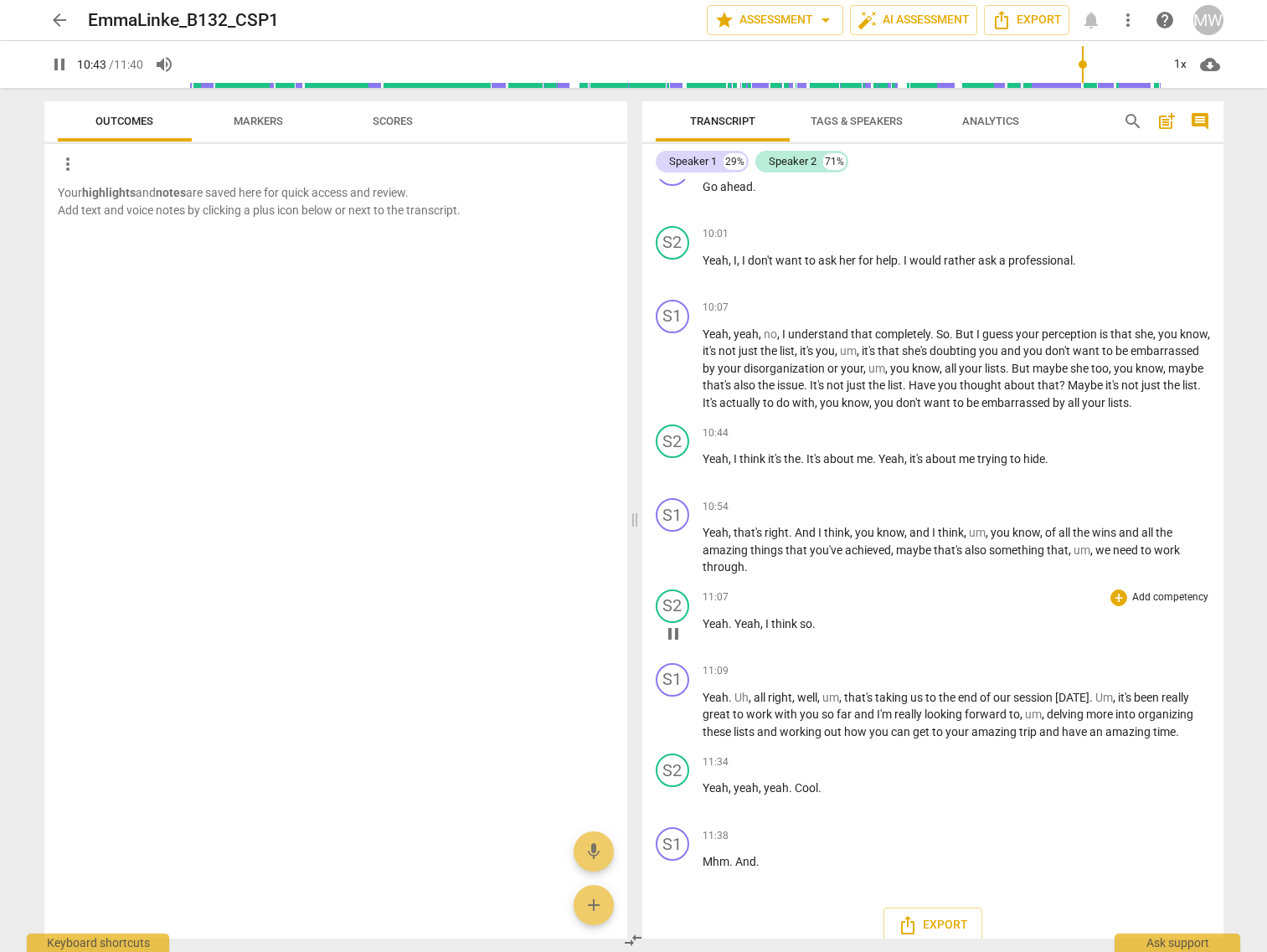
scroll to position [5081, 0]
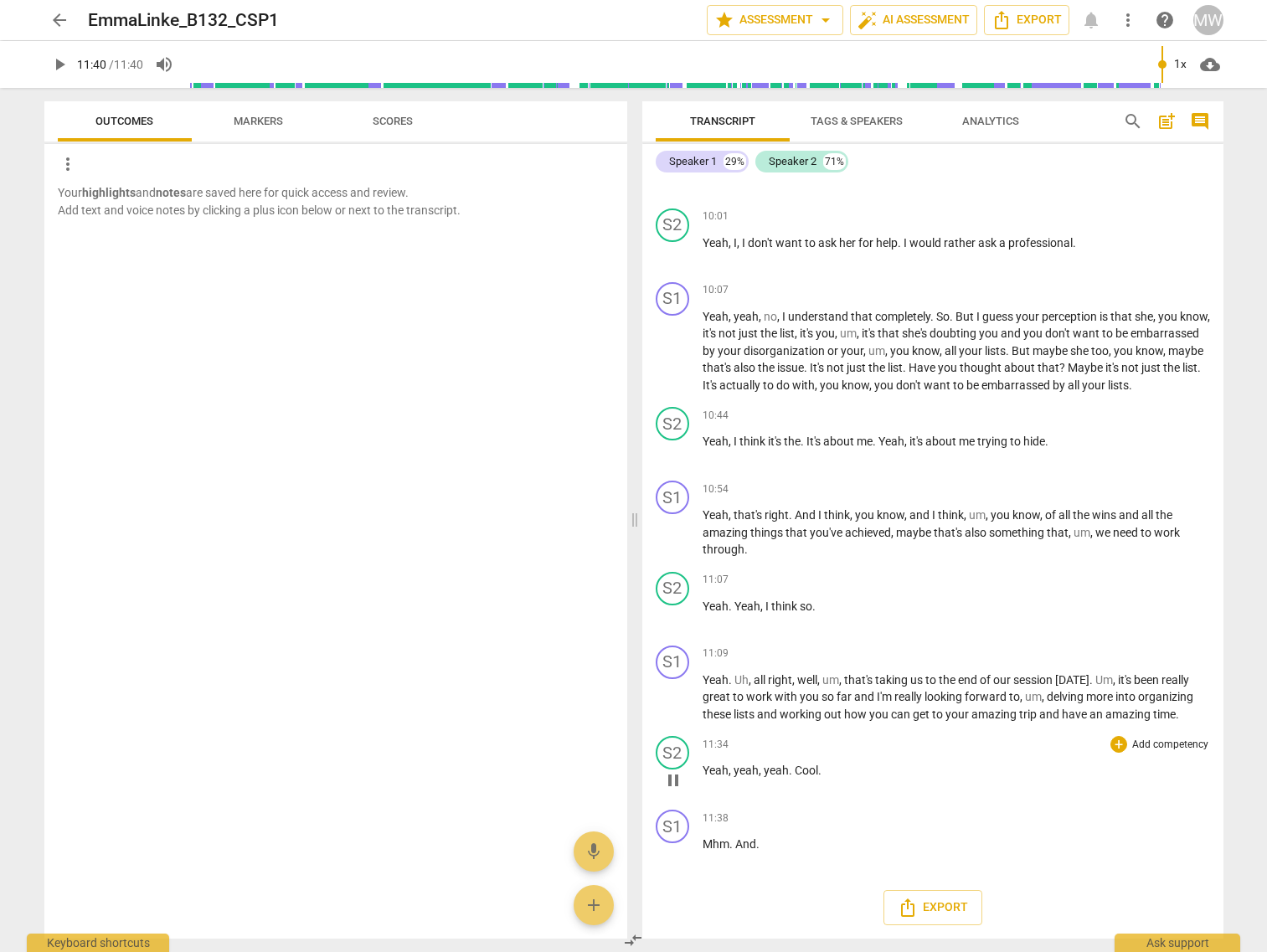
type input "700"
click at [58, 10] on span "arrow_back" at bounding box center [59, 20] width 21 height 21
